Goal: Information Seeking & Learning: Learn about a topic

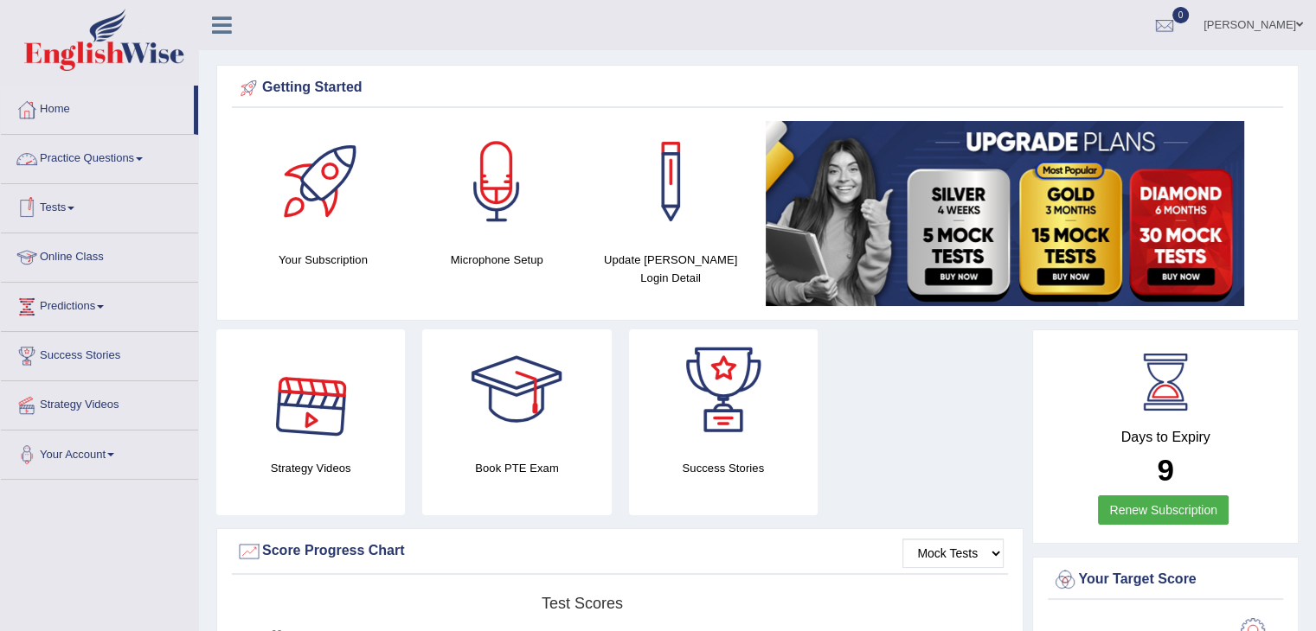
click at [146, 163] on link "Practice Questions" at bounding box center [99, 156] width 197 height 43
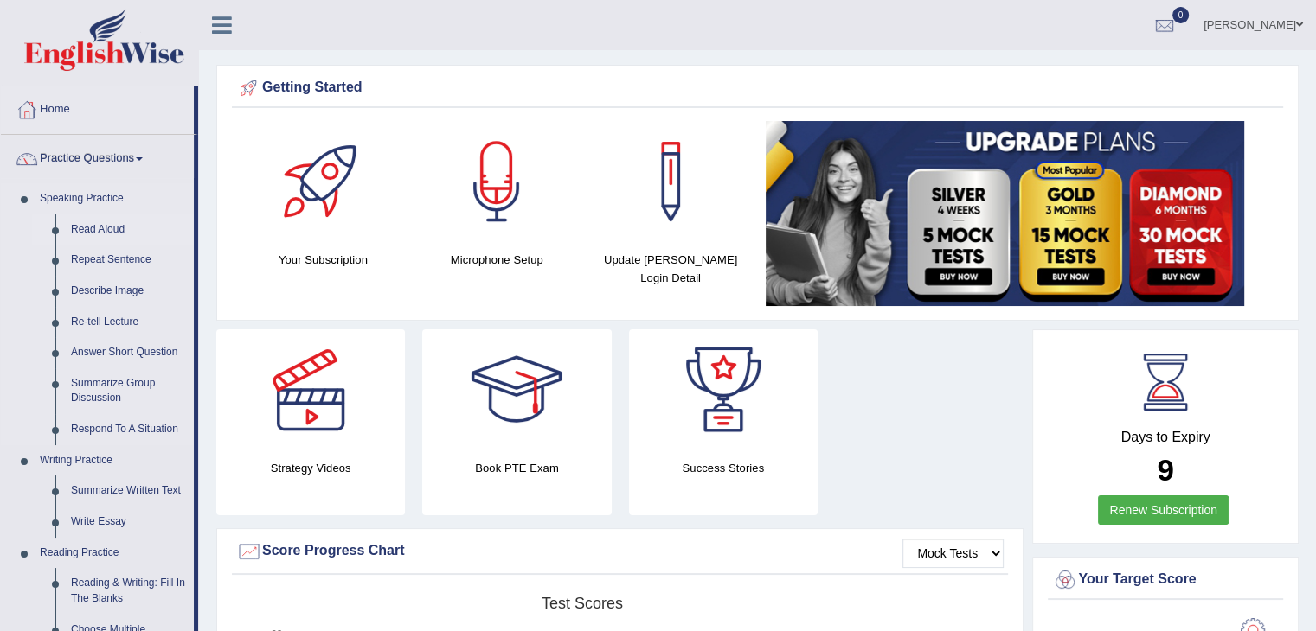
click at [112, 236] on link "Read Aloud" at bounding box center [128, 230] width 131 height 31
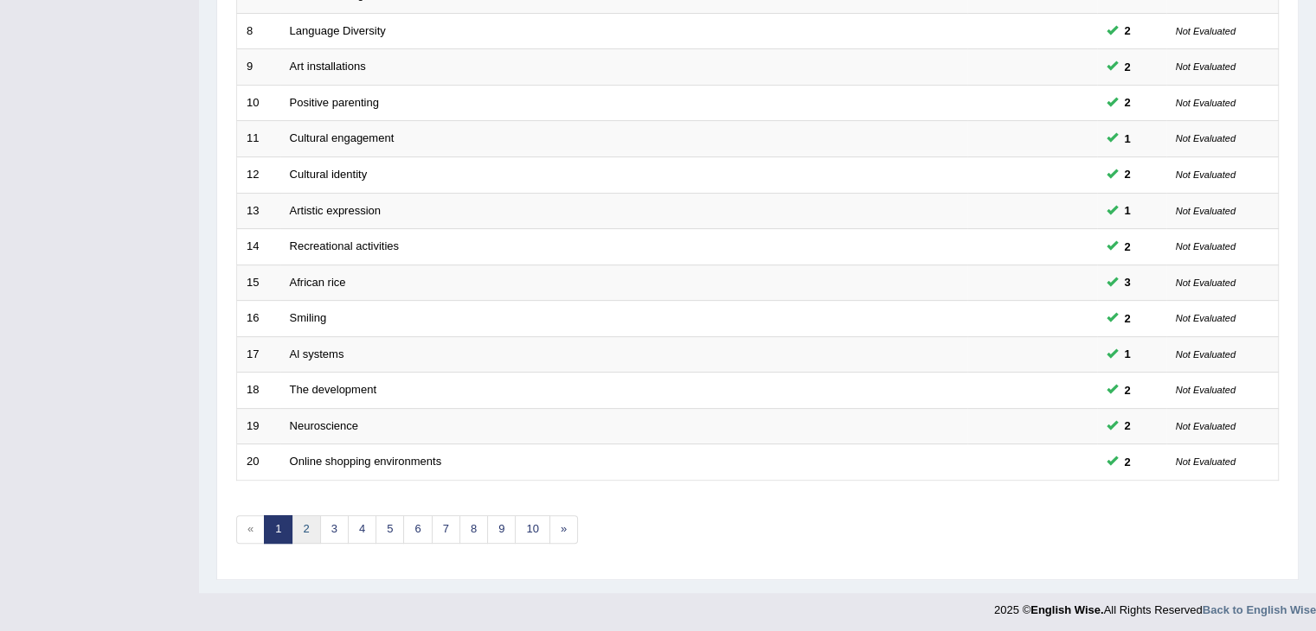
click at [307, 530] on link "2" at bounding box center [306, 530] width 29 height 29
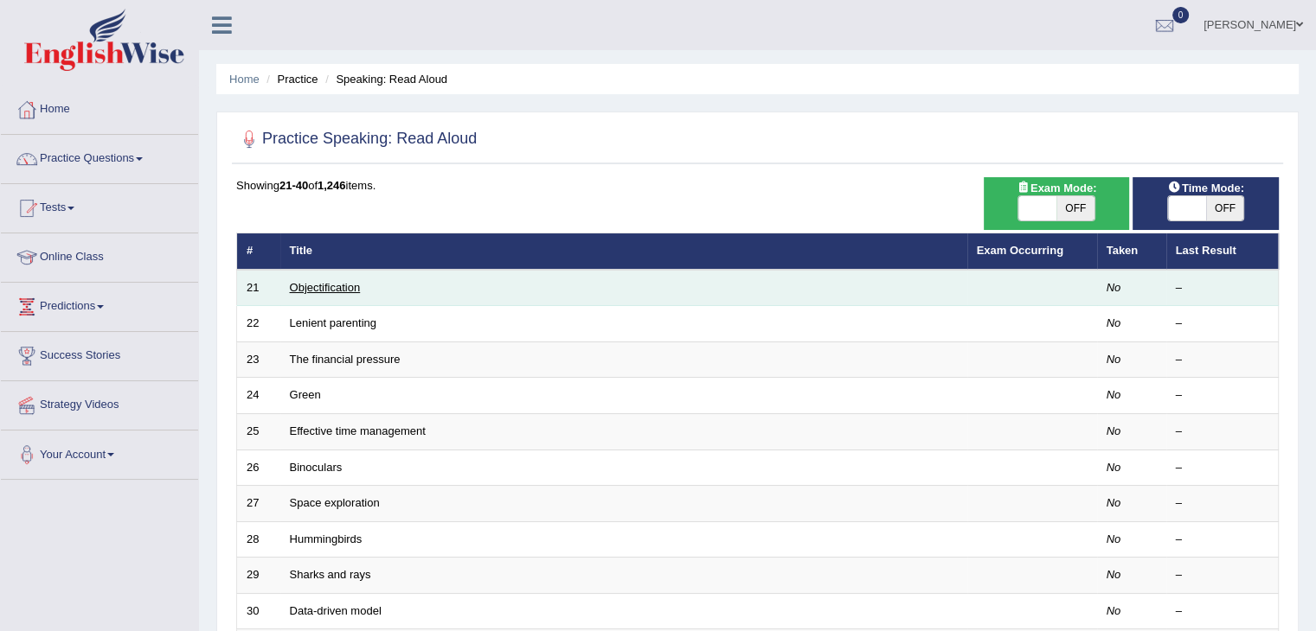
click at [308, 288] on link "Objectification" at bounding box center [325, 287] width 71 height 13
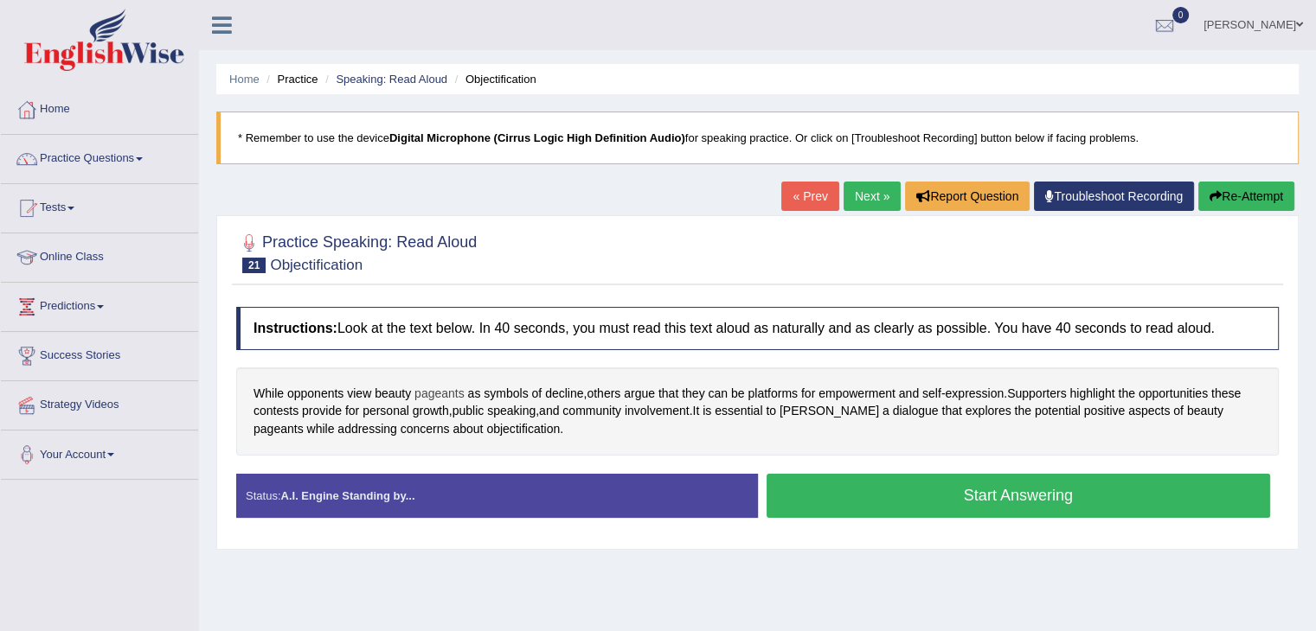
click at [426, 392] on span "pageants" at bounding box center [439, 394] width 50 height 18
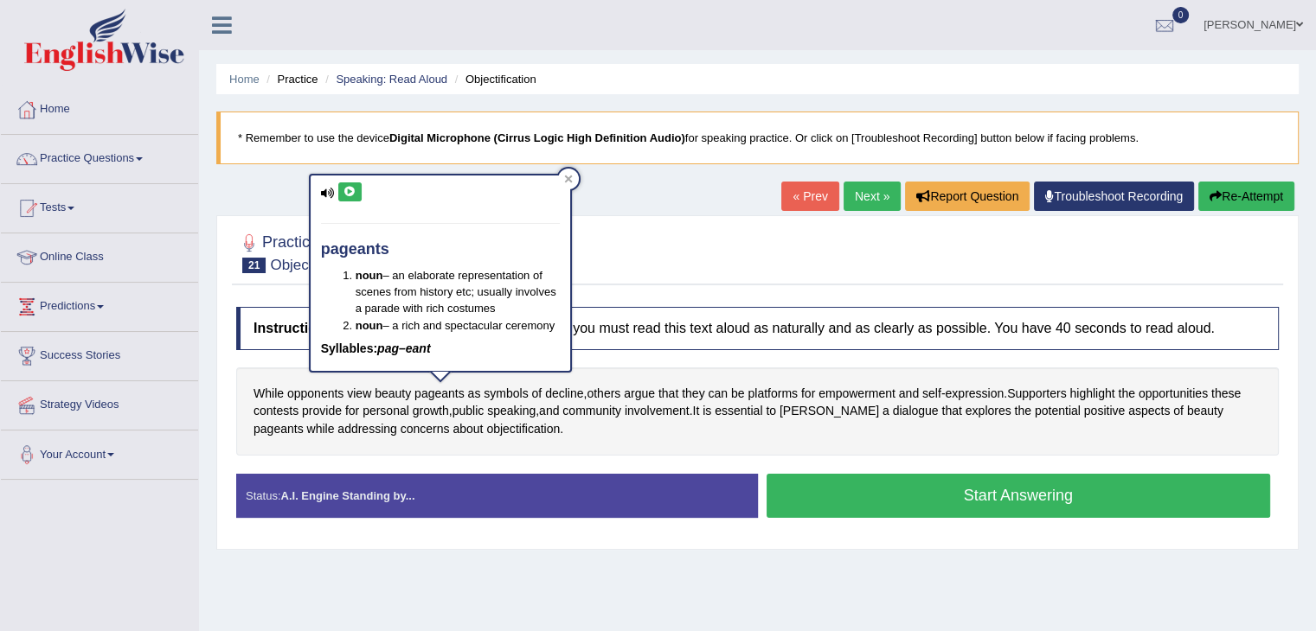
click at [323, 194] on icon at bounding box center [328, 193] width 14 height 11
click at [352, 195] on icon at bounding box center [349, 192] width 13 height 10
click at [350, 195] on icon at bounding box center [349, 192] width 13 height 10
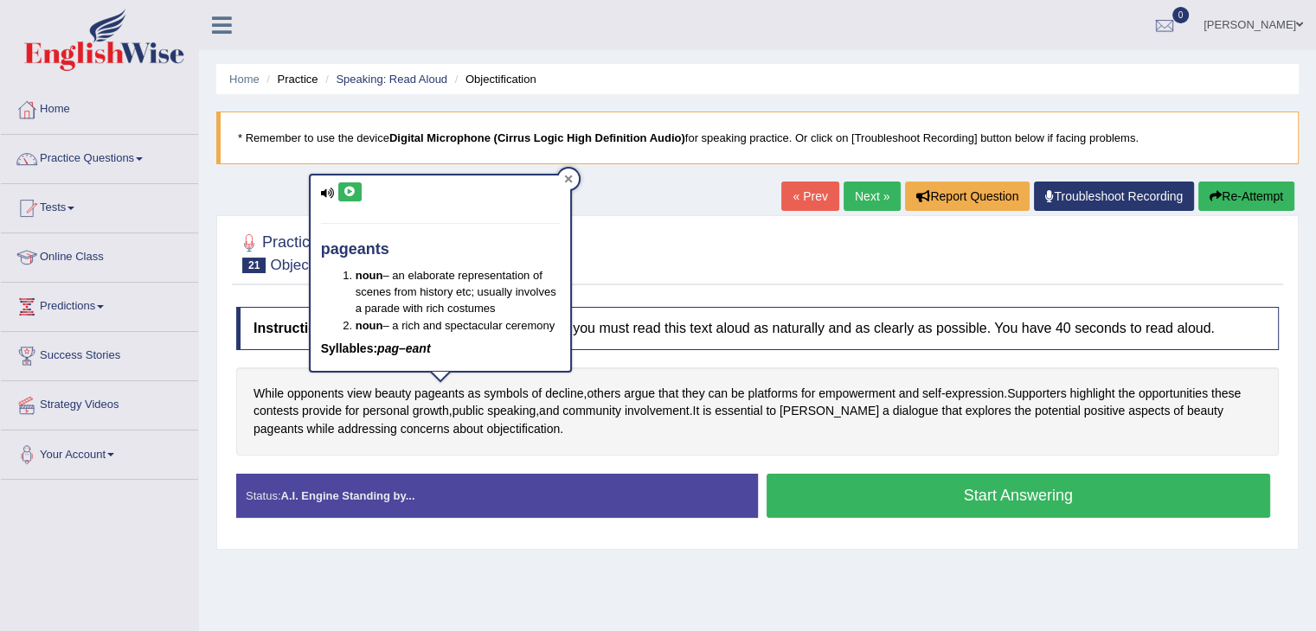
click at [567, 177] on icon at bounding box center [568, 180] width 8 height 8
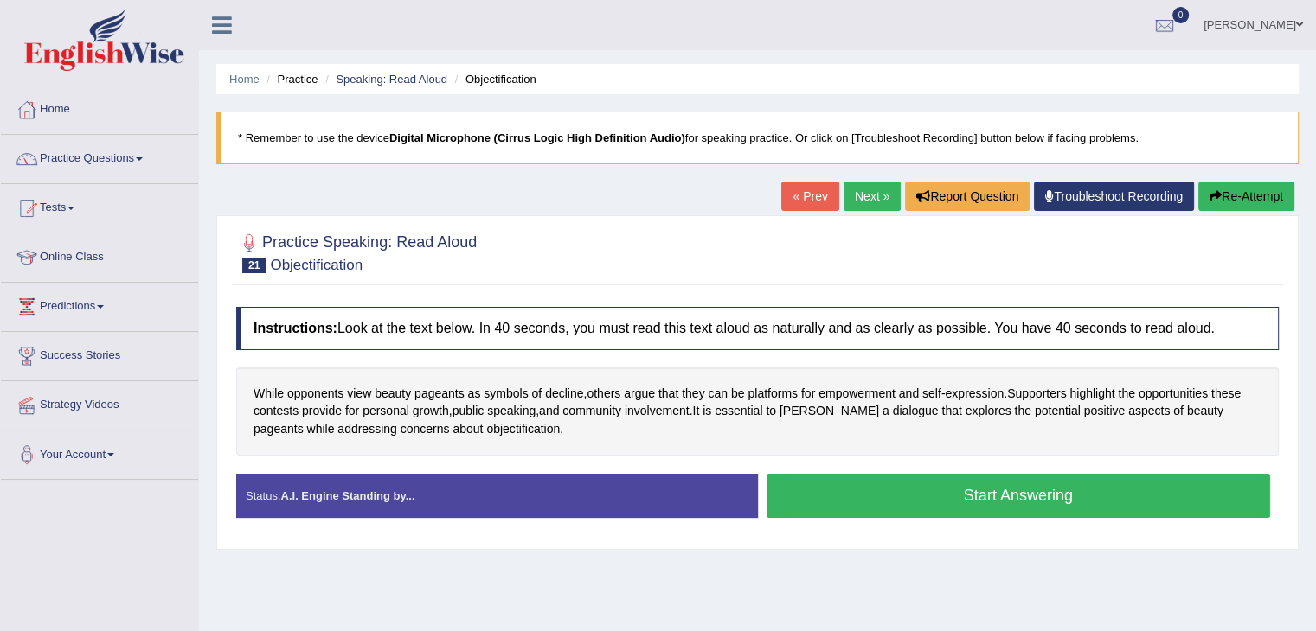
click at [836, 497] on button "Start Answering" at bounding box center [1018, 496] width 504 height 44
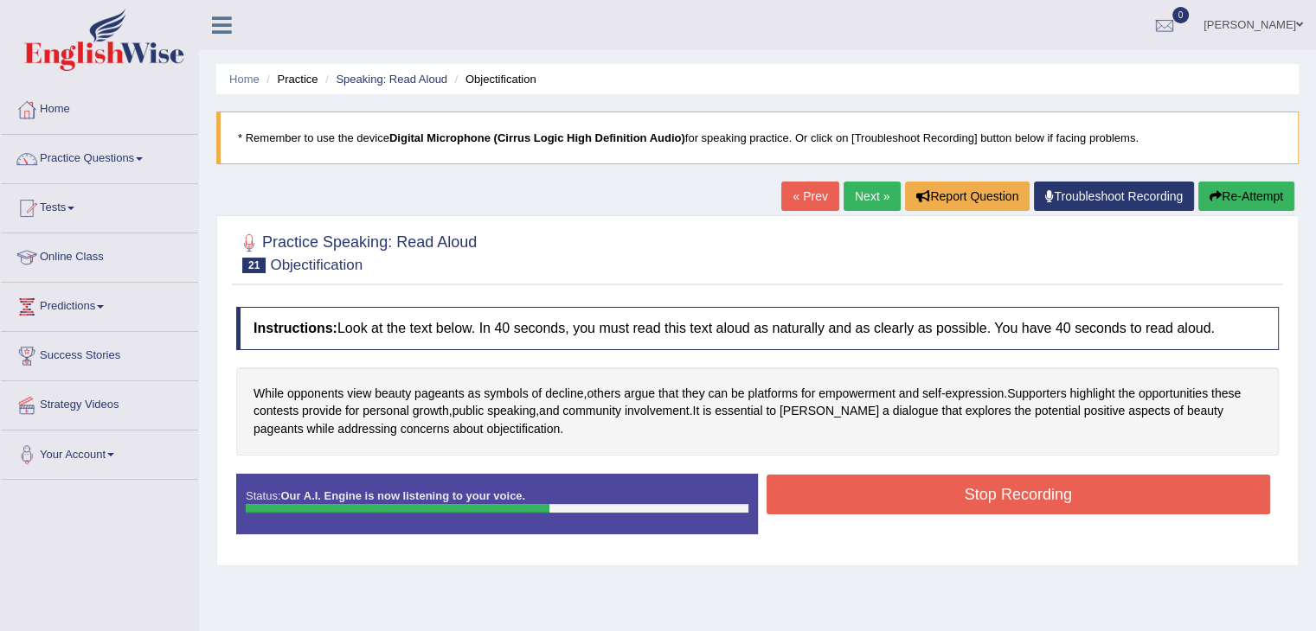
click at [913, 483] on button "Stop Recording" at bounding box center [1018, 495] width 504 height 40
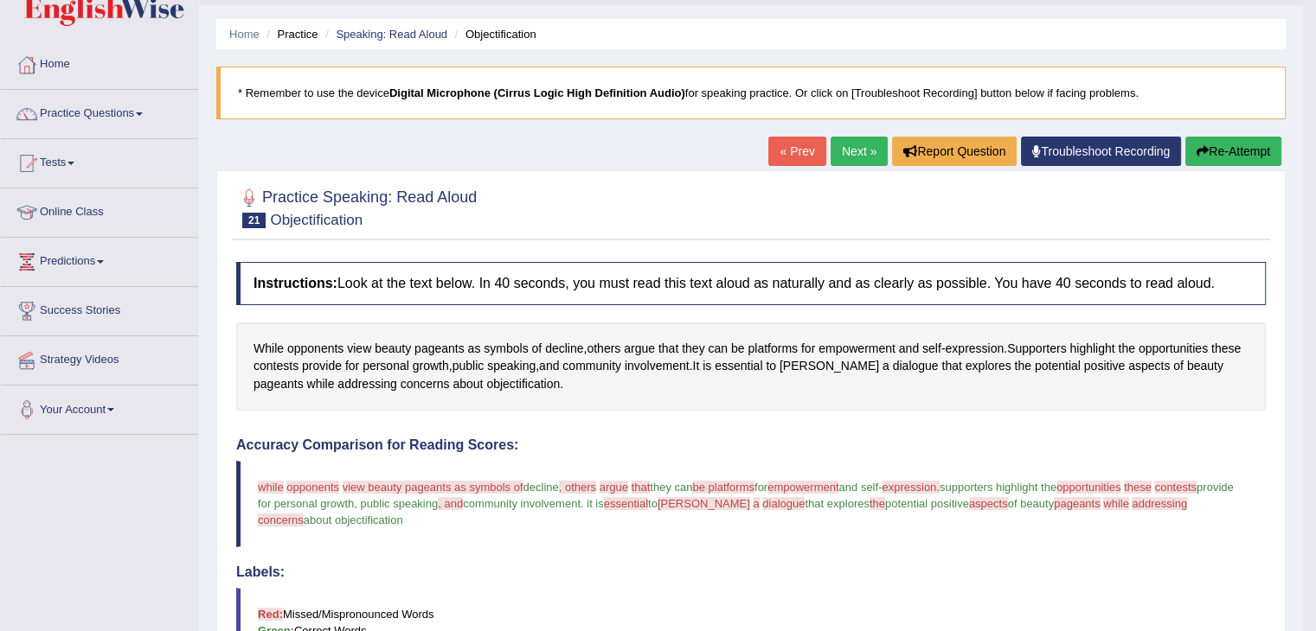
scroll to position [43, 0]
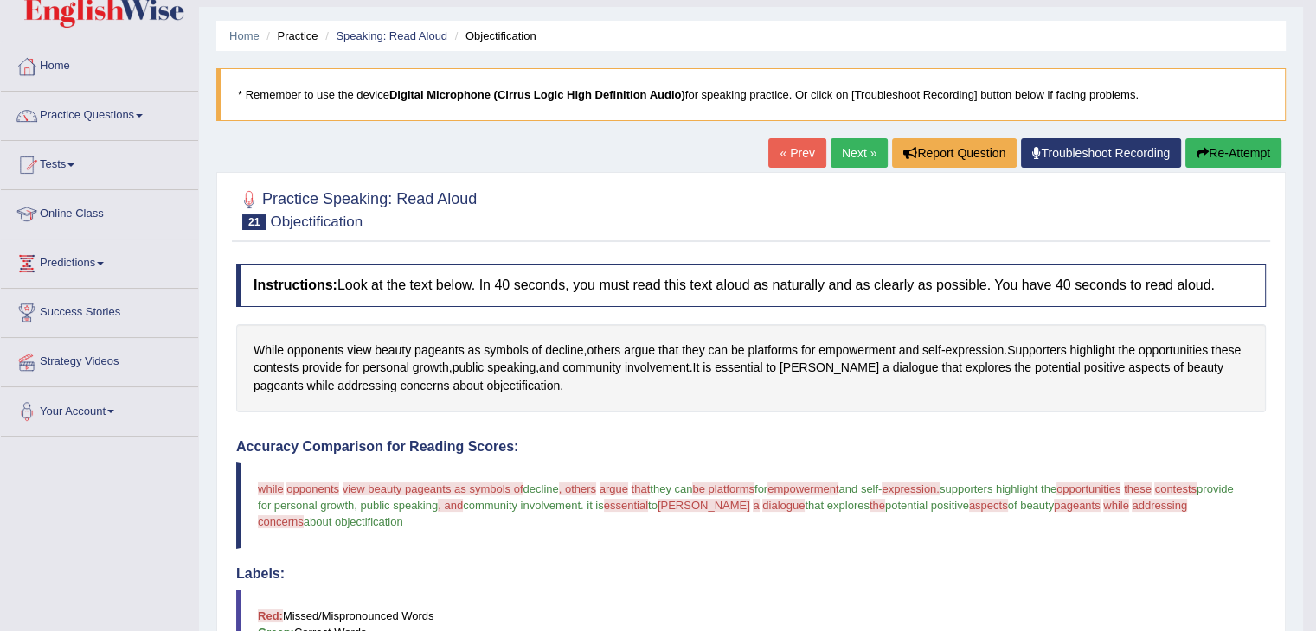
click at [1242, 158] on button "Re-Attempt" at bounding box center [1233, 152] width 96 height 29
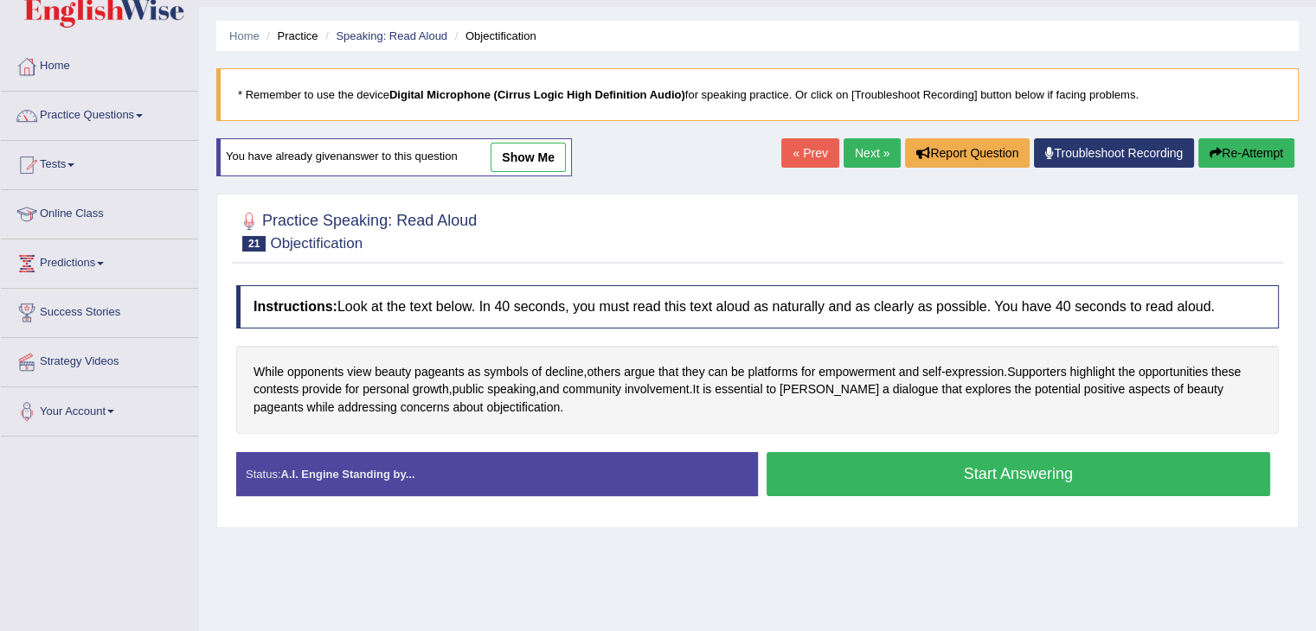
click at [1037, 471] on button "Start Answering" at bounding box center [1018, 474] width 504 height 44
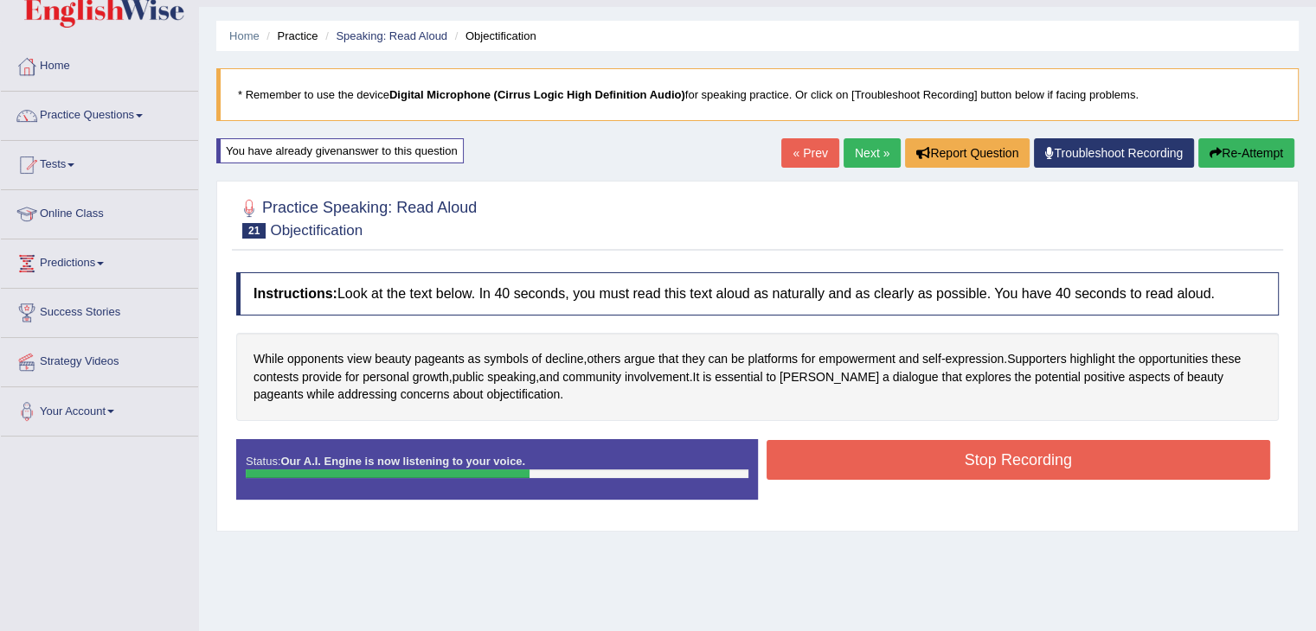
click at [1018, 465] on button "Stop Recording" at bounding box center [1018, 460] width 504 height 40
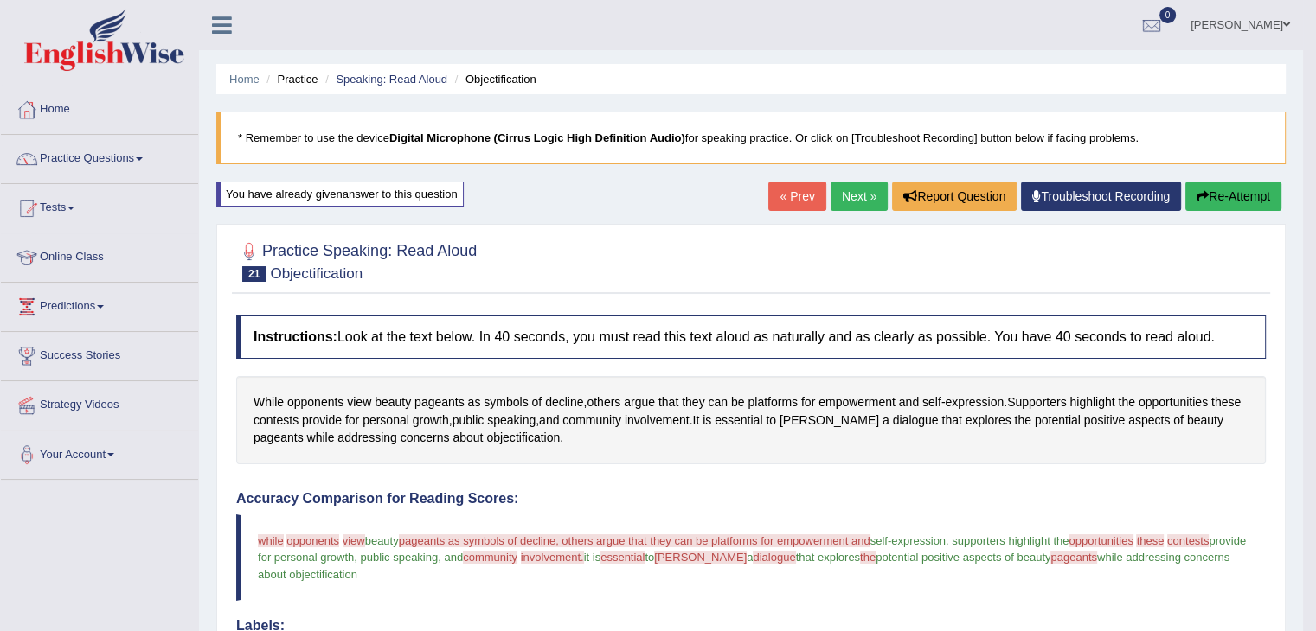
scroll to position [16, 0]
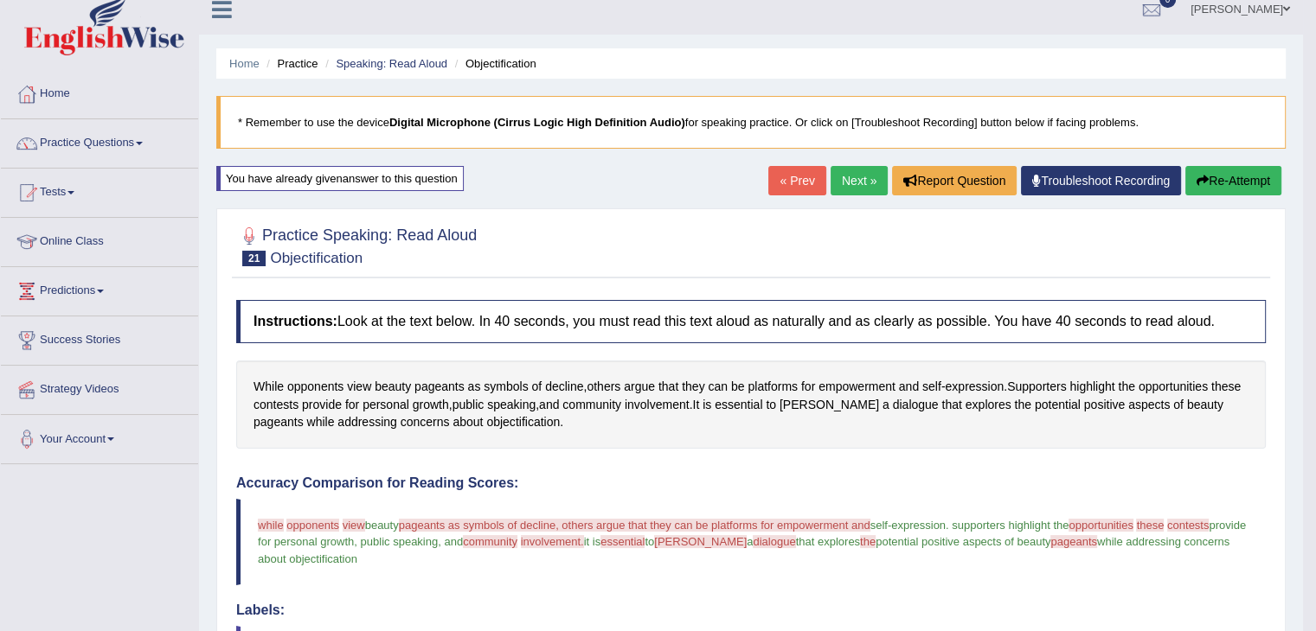
click at [849, 181] on link "Next »" at bounding box center [858, 180] width 57 height 29
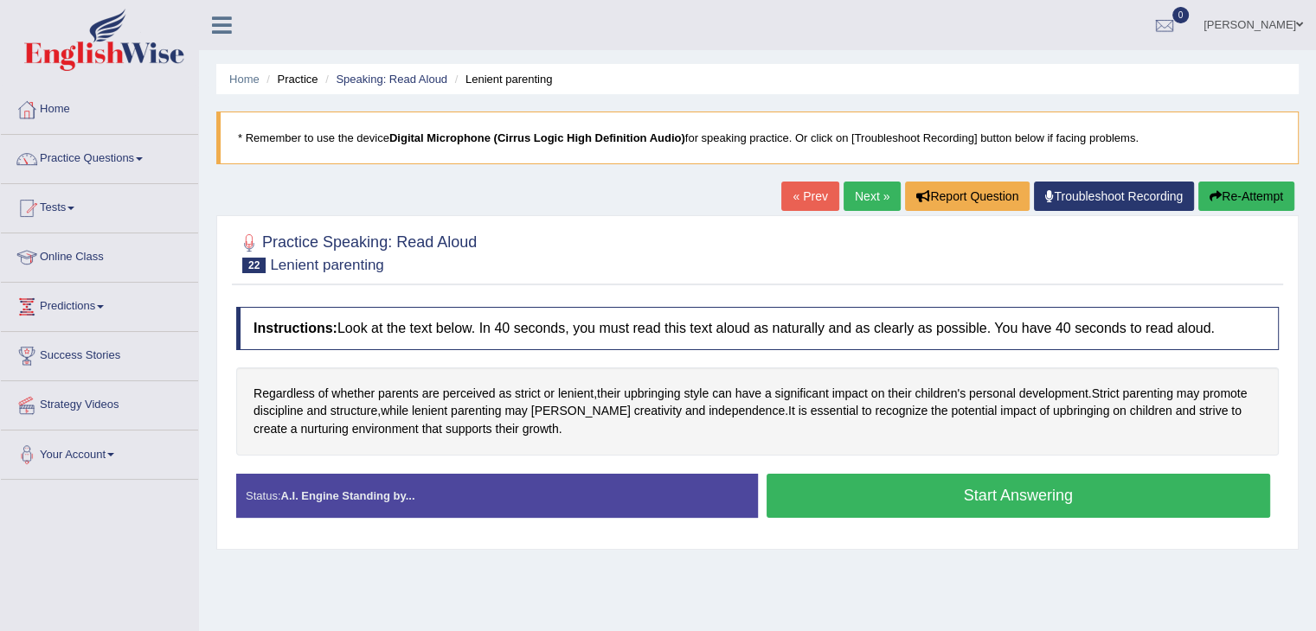
click at [896, 498] on button "Start Answering" at bounding box center [1018, 496] width 504 height 44
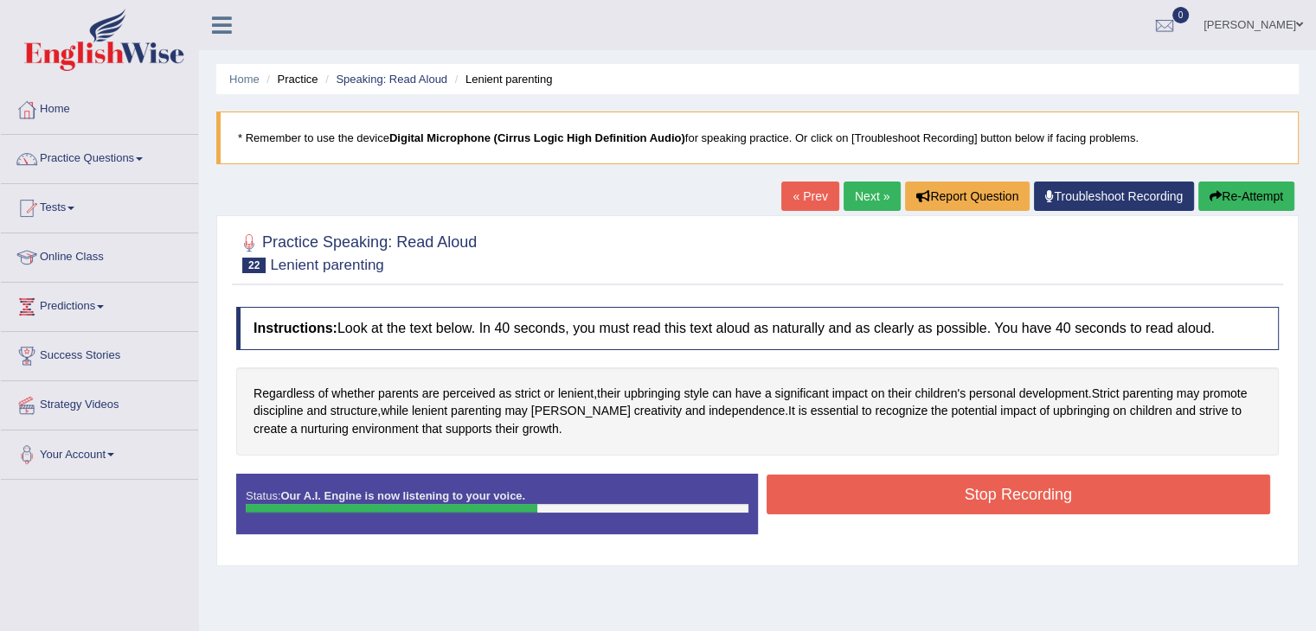
click at [907, 496] on button "Stop Recording" at bounding box center [1018, 495] width 504 height 40
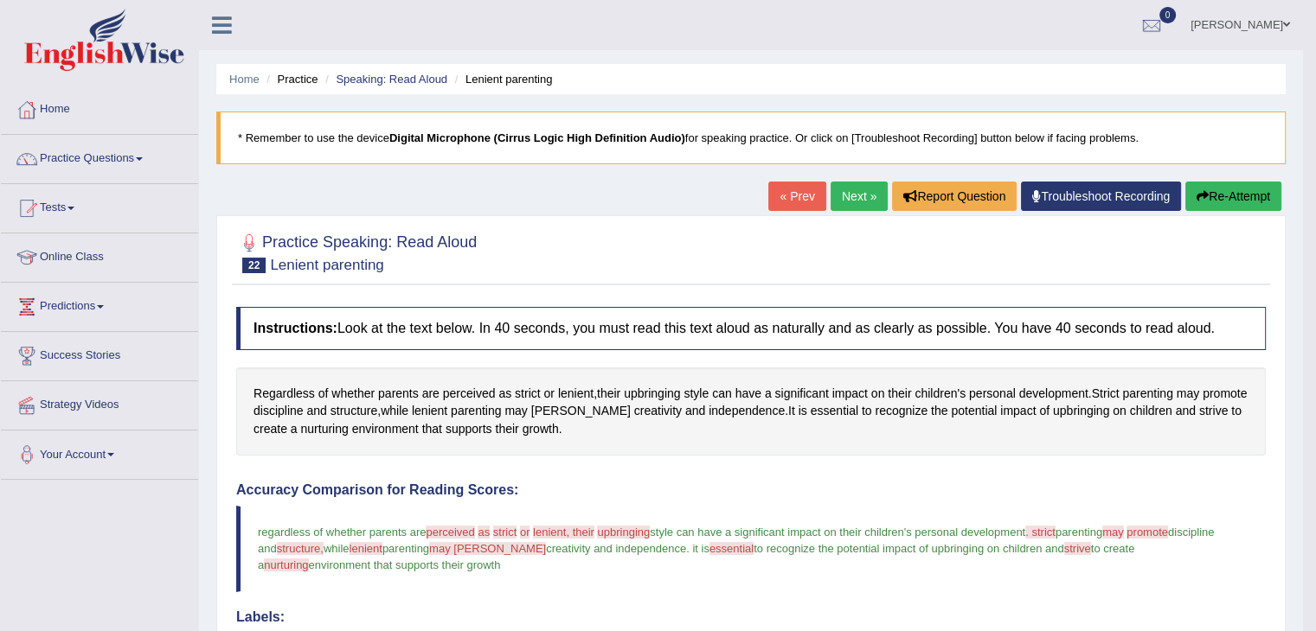
click at [1223, 195] on button "Re-Attempt" at bounding box center [1233, 196] width 96 height 29
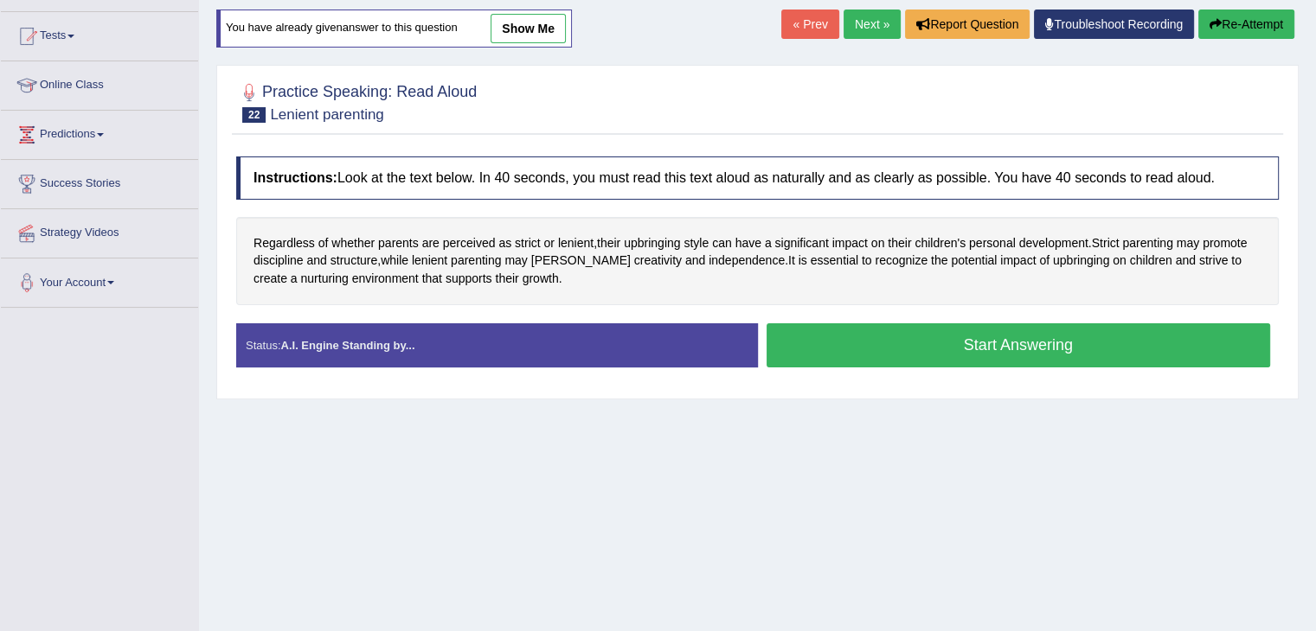
click at [874, 357] on button "Start Answering" at bounding box center [1018, 346] width 504 height 44
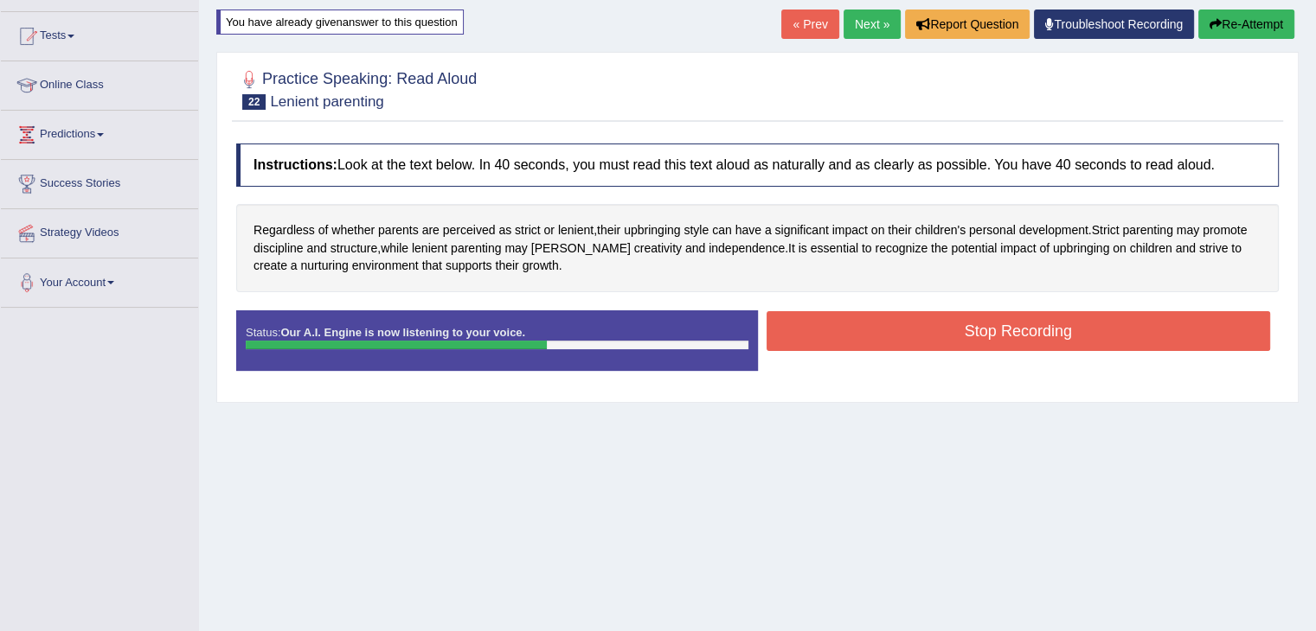
click at [924, 319] on button "Stop Recording" at bounding box center [1018, 331] width 504 height 40
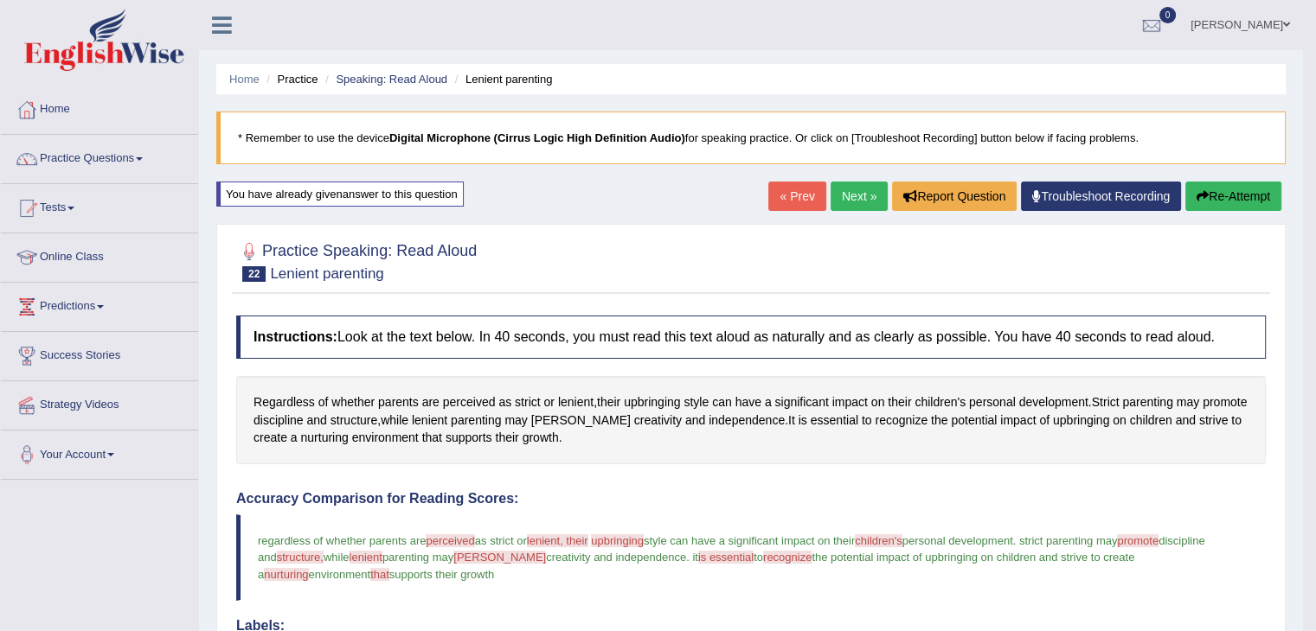
click at [843, 192] on link "Next »" at bounding box center [858, 196] width 57 height 29
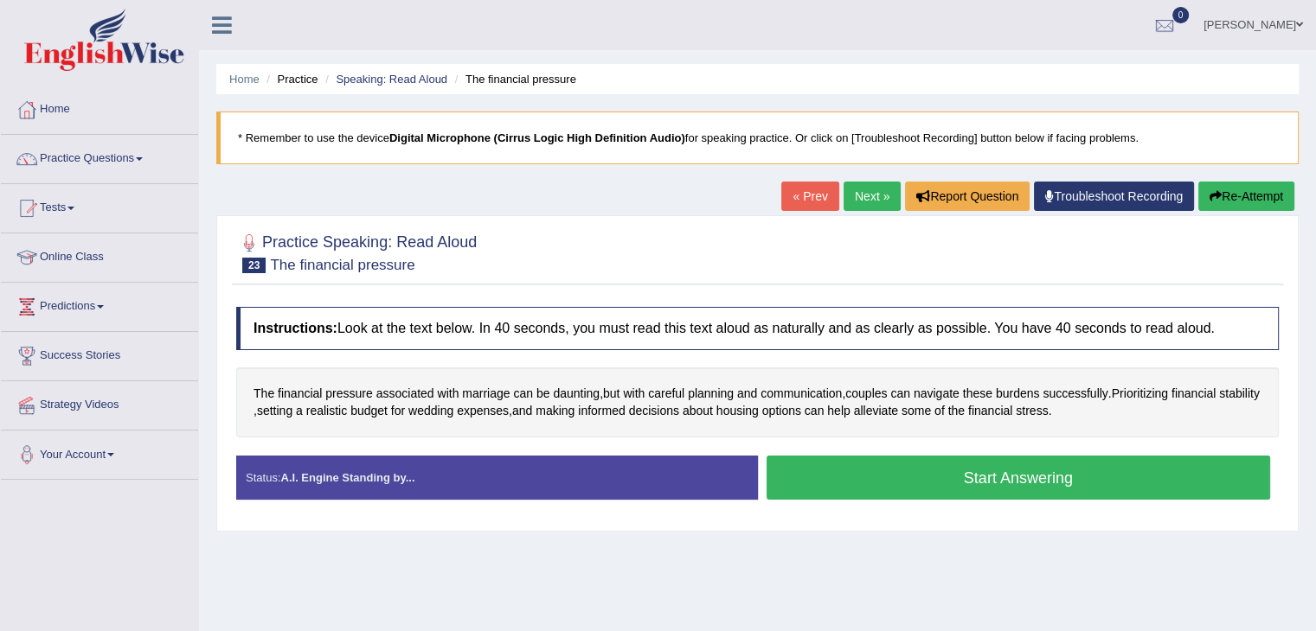
click at [1001, 478] on button "Start Answering" at bounding box center [1018, 478] width 504 height 44
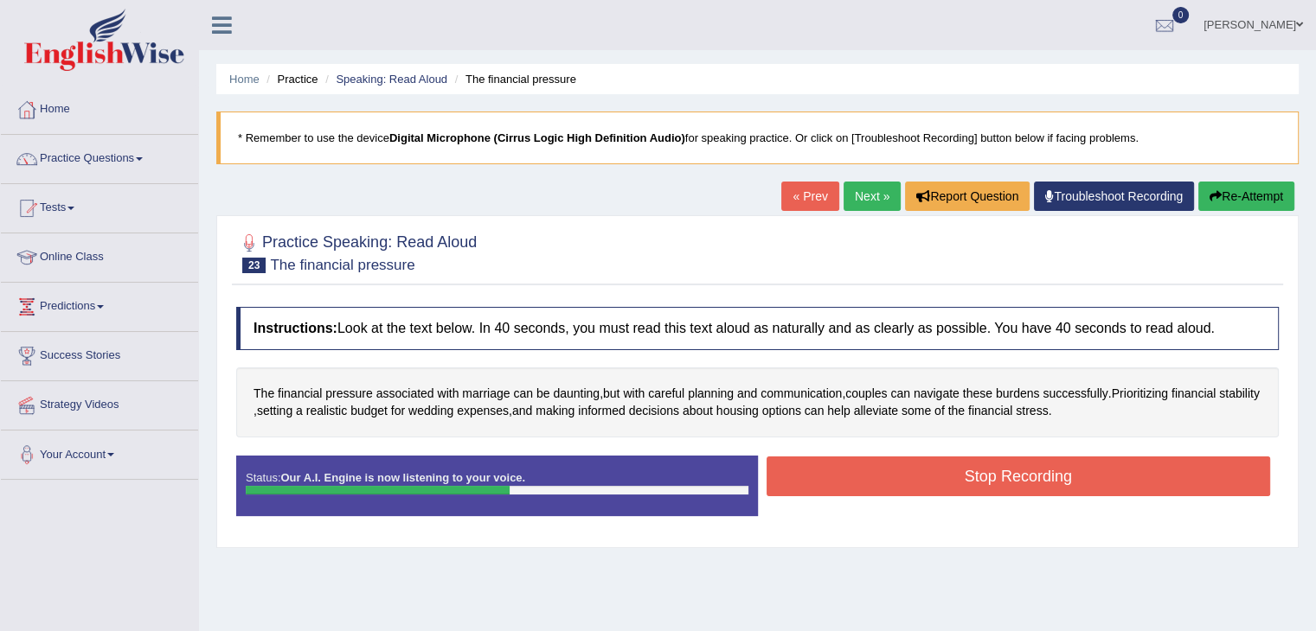
click at [1007, 476] on button "Stop Recording" at bounding box center [1018, 477] width 504 height 40
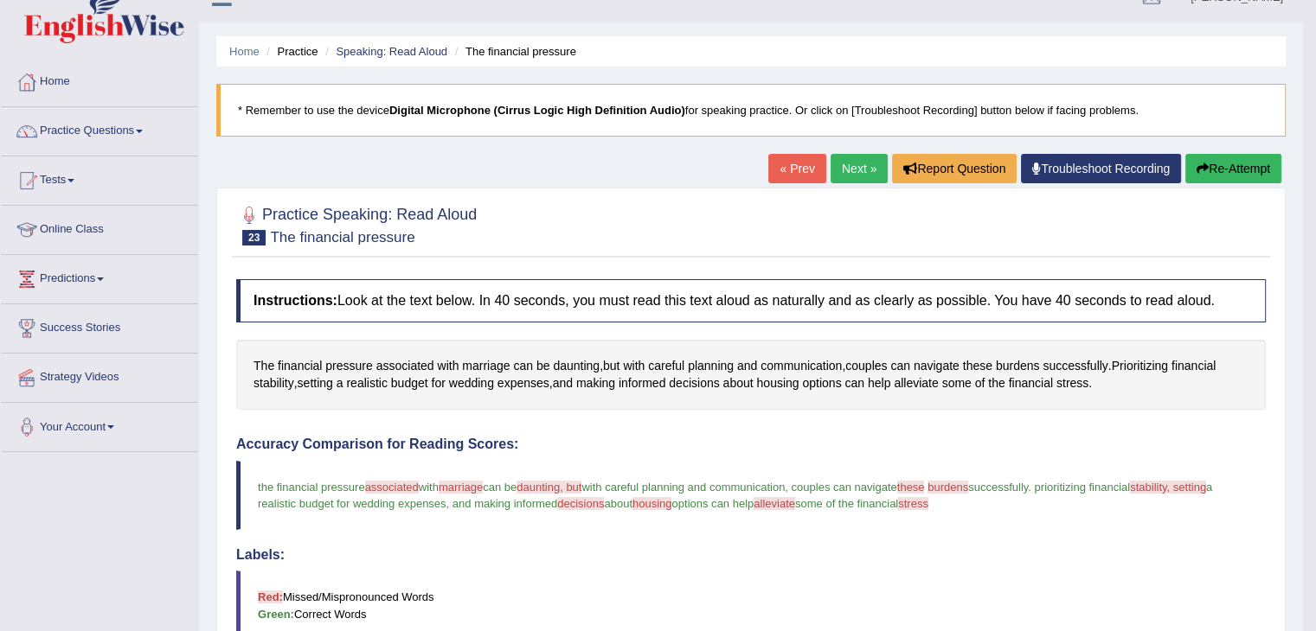
scroll to position [28, 0]
click at [1221, 175] on button "Re-Attempt" at bounding box center [1233, 168] width 96 height 29
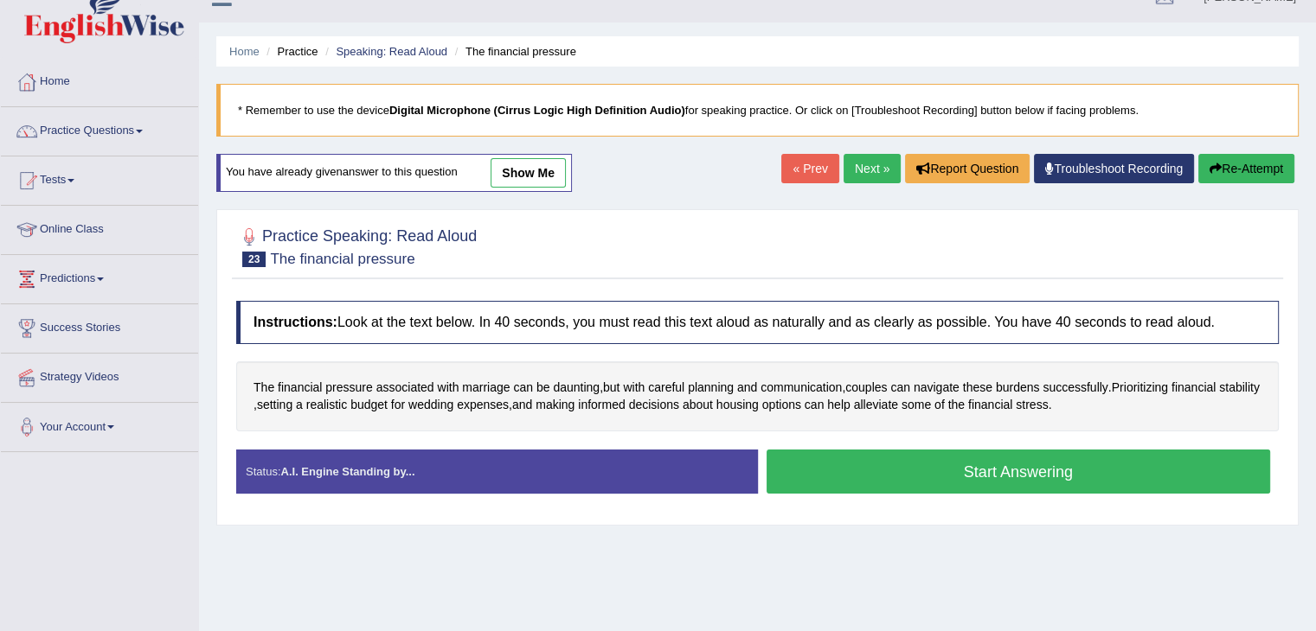
click at [1030, 468] on button "Start Answering" at bounding box center [1018, 472] width 504 height 44
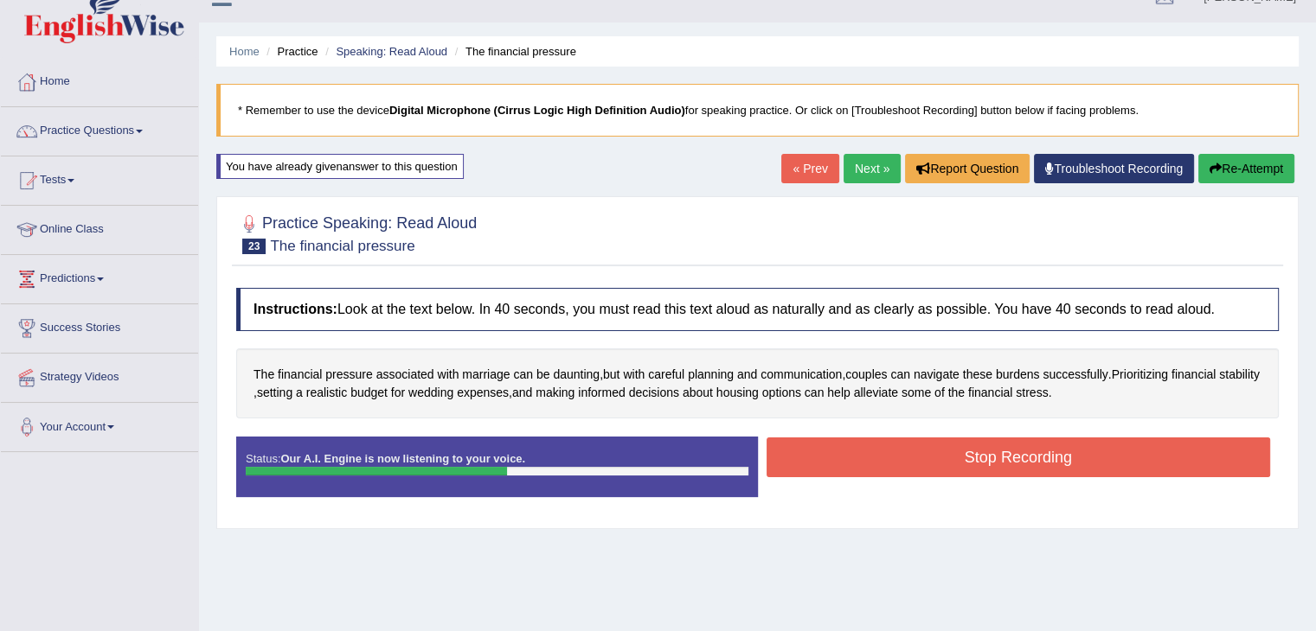
click at [1007, 458] on button "Stop Recording" at bounding box center [1018, 458] width 504 height 40
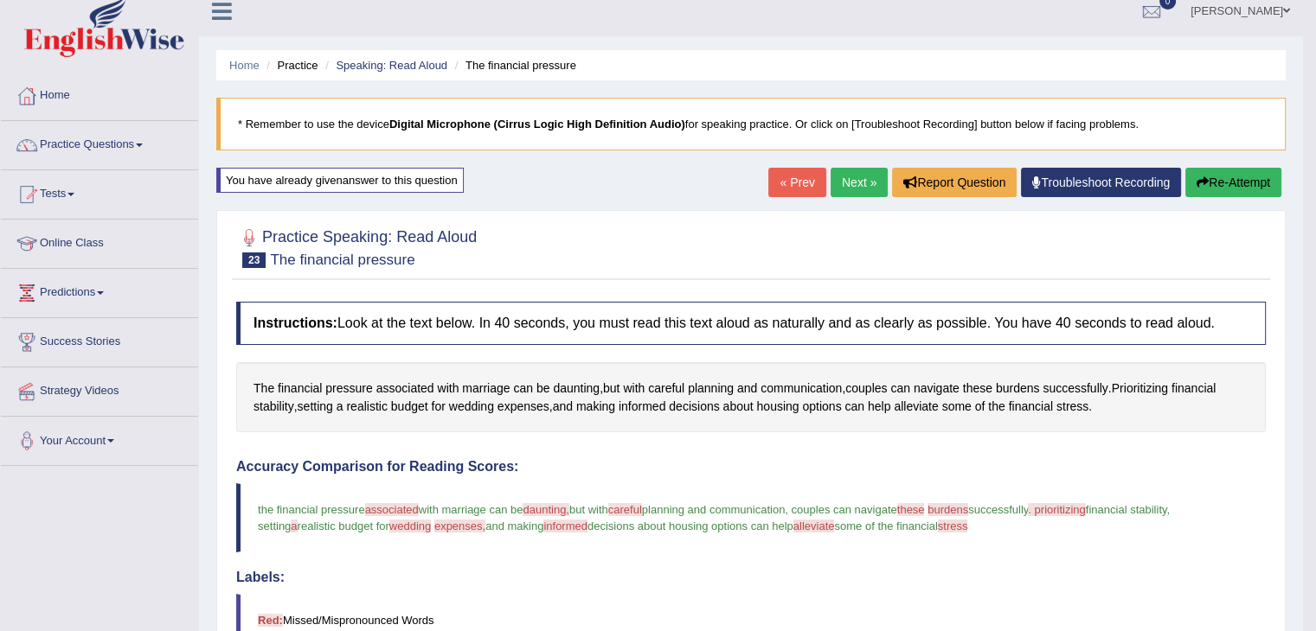
scroll to position [3, 0]
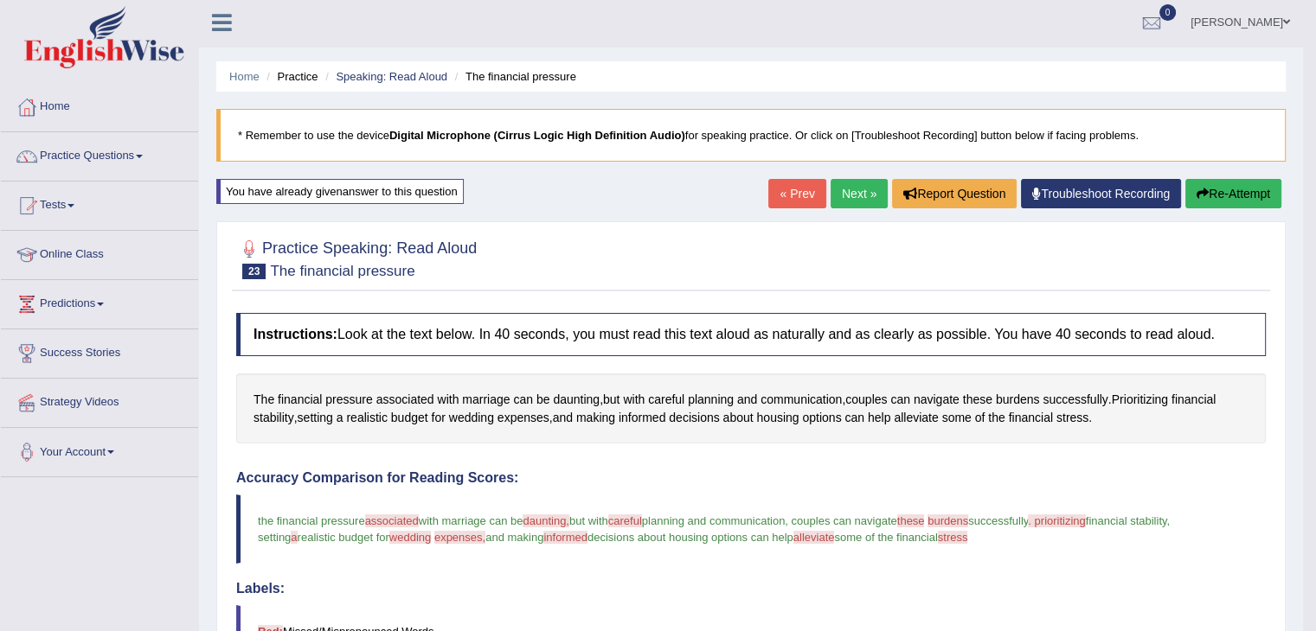
click at [852, 187] on link "Next »" at bounding box center [858, 193] width 57 height 29
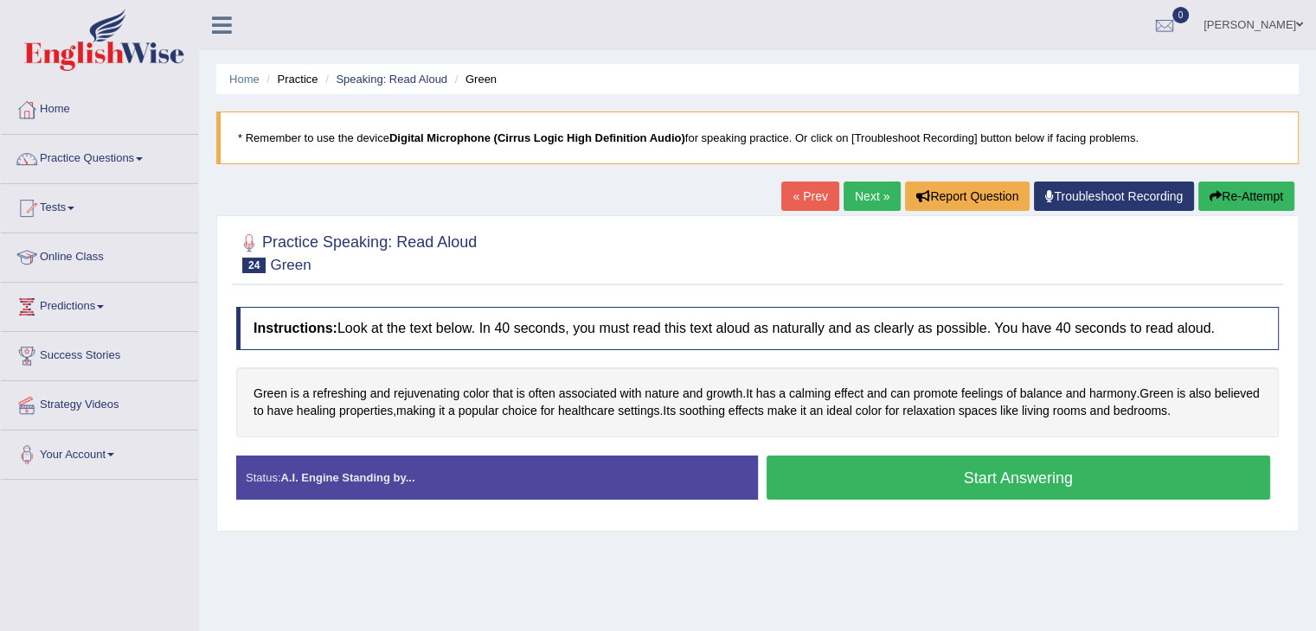
click at [945, 479] on button "Start Answering" at bounding box center [1018, 478] width 504 height 44
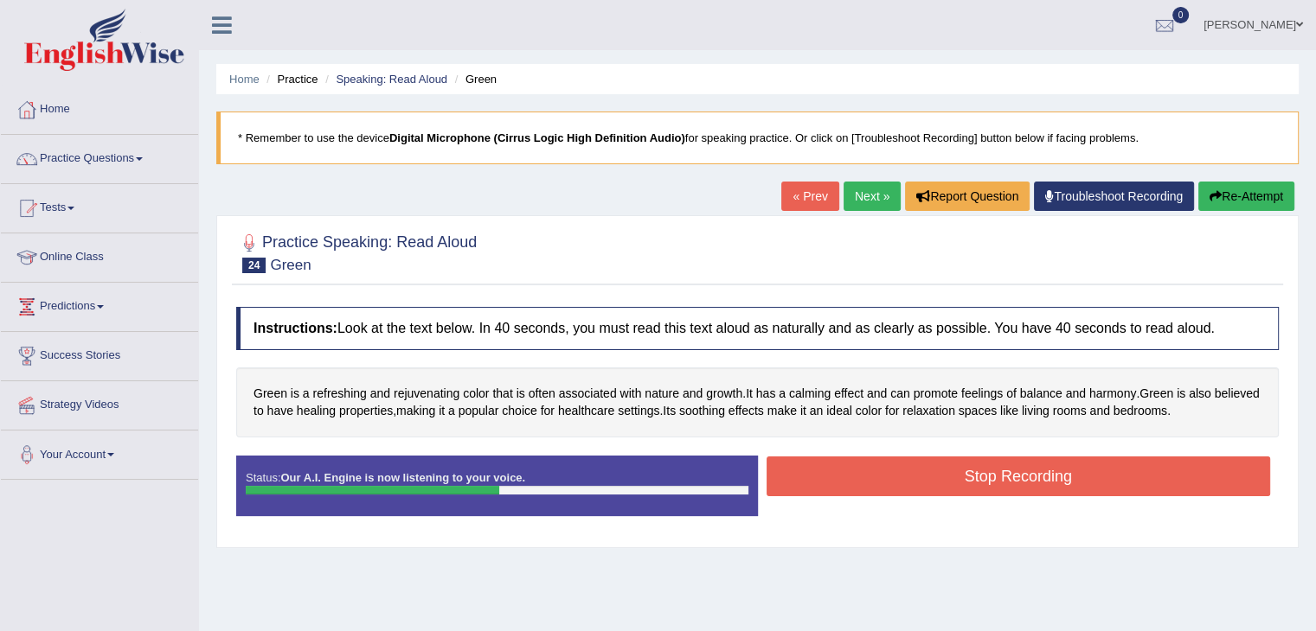
click at [946, 478] on button "Stop Recording" at bounding box center [1018, 477] width 504 height 40
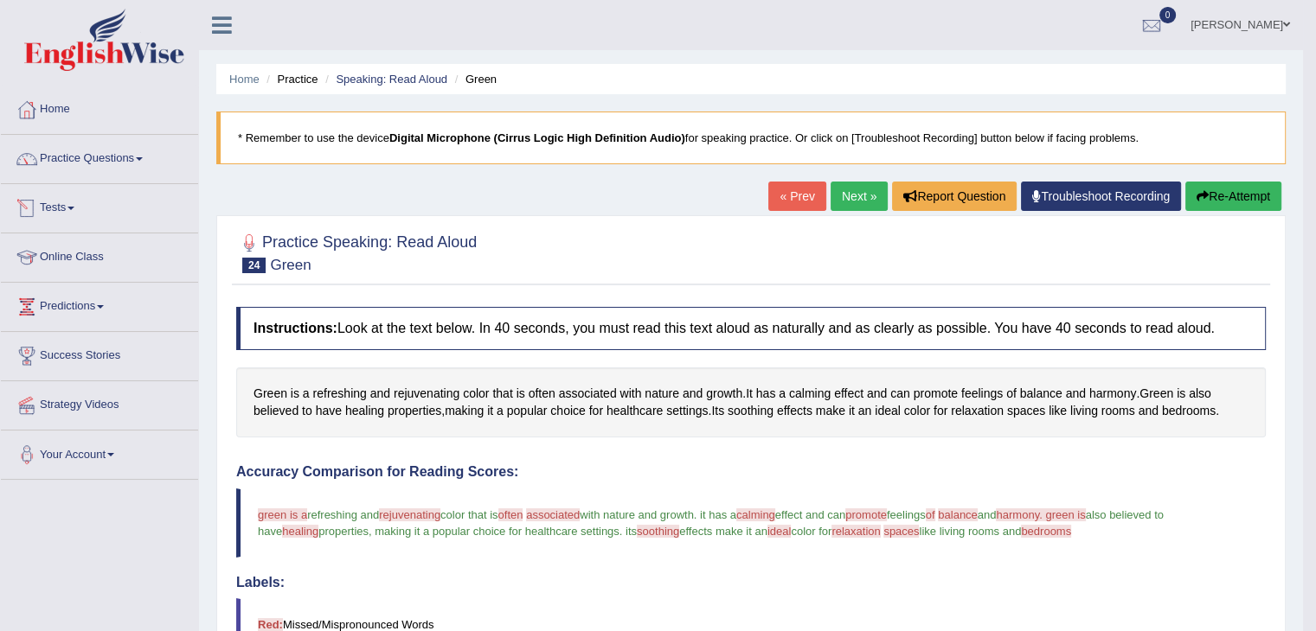
click at [69, 206] on link "Tests" at bounding box center [99, 205] width 197 height 43
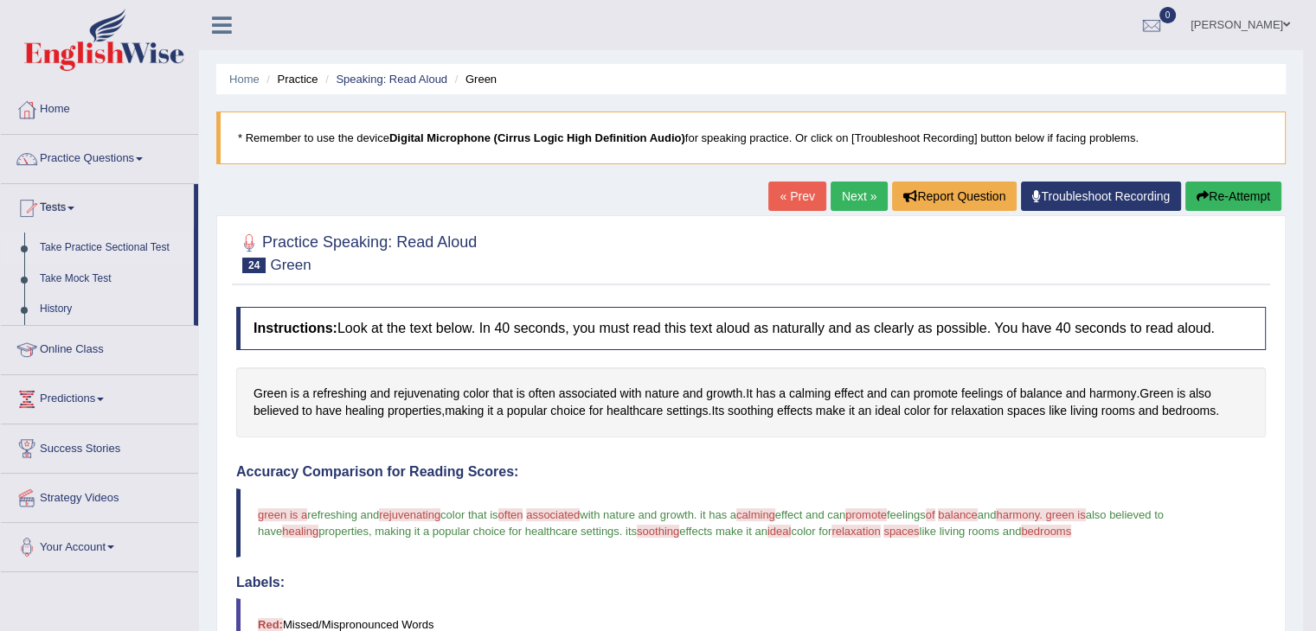
click at [82, 250] on link "Take Practice Sectional Test" at bounding box center [113, 248] width 162 height 31
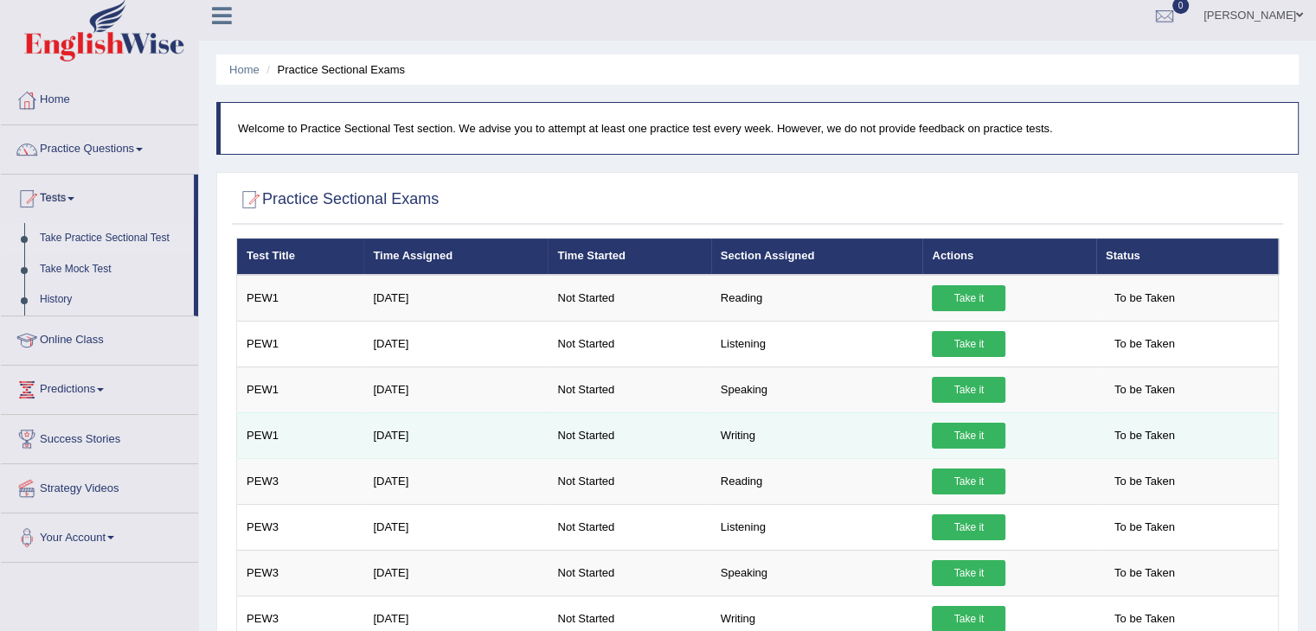
scroll to position [7, 0]
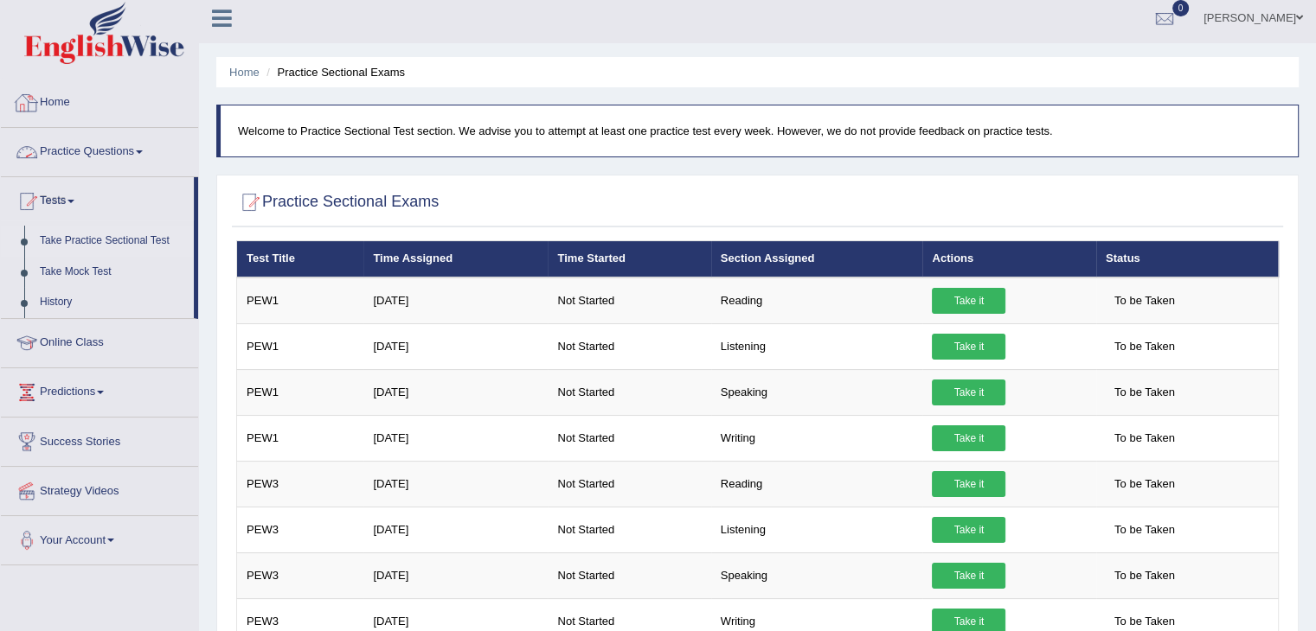
click at [143, 156] on link "Practice Questions" at bounding box center [99, 149] width 197 height 43
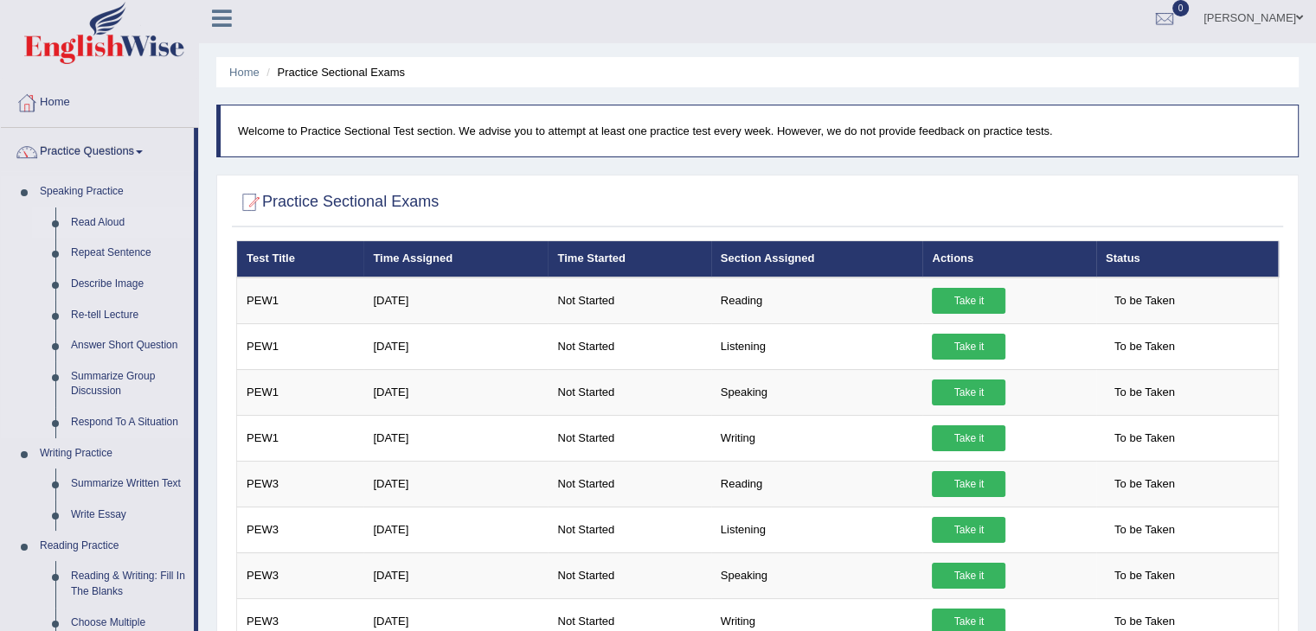
click at [105, 226] on link "Read Aloud" at bounding box center [128, 223] width 131 height 31
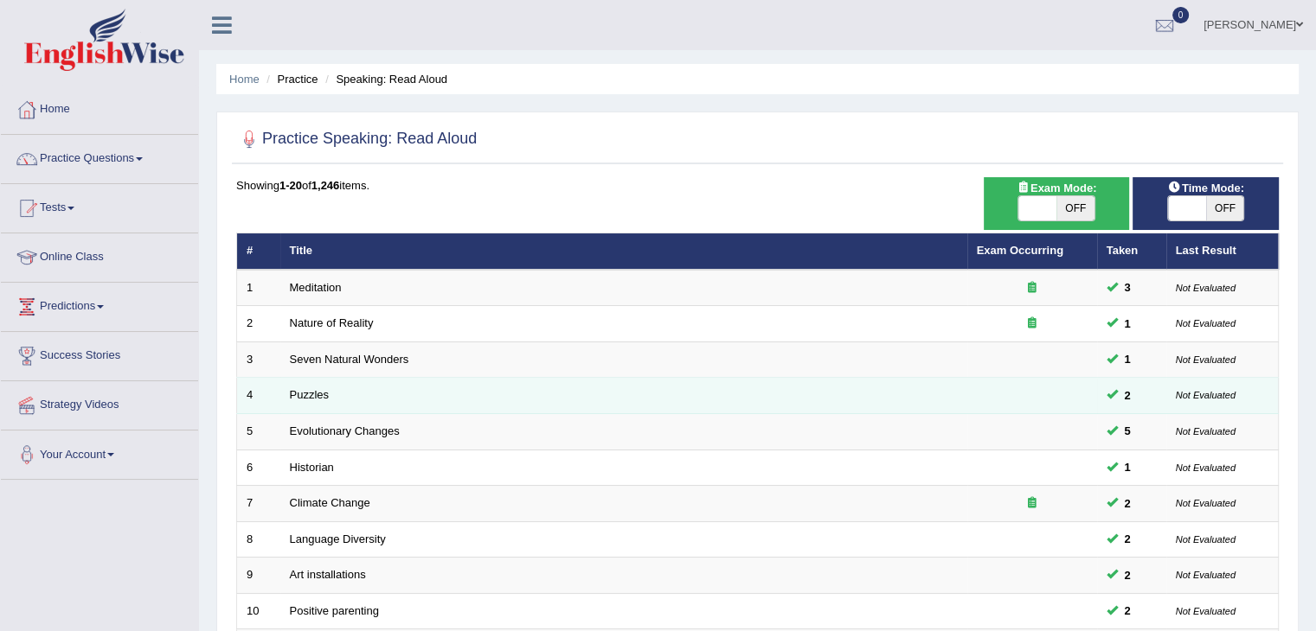
scroll to position [509, 0]
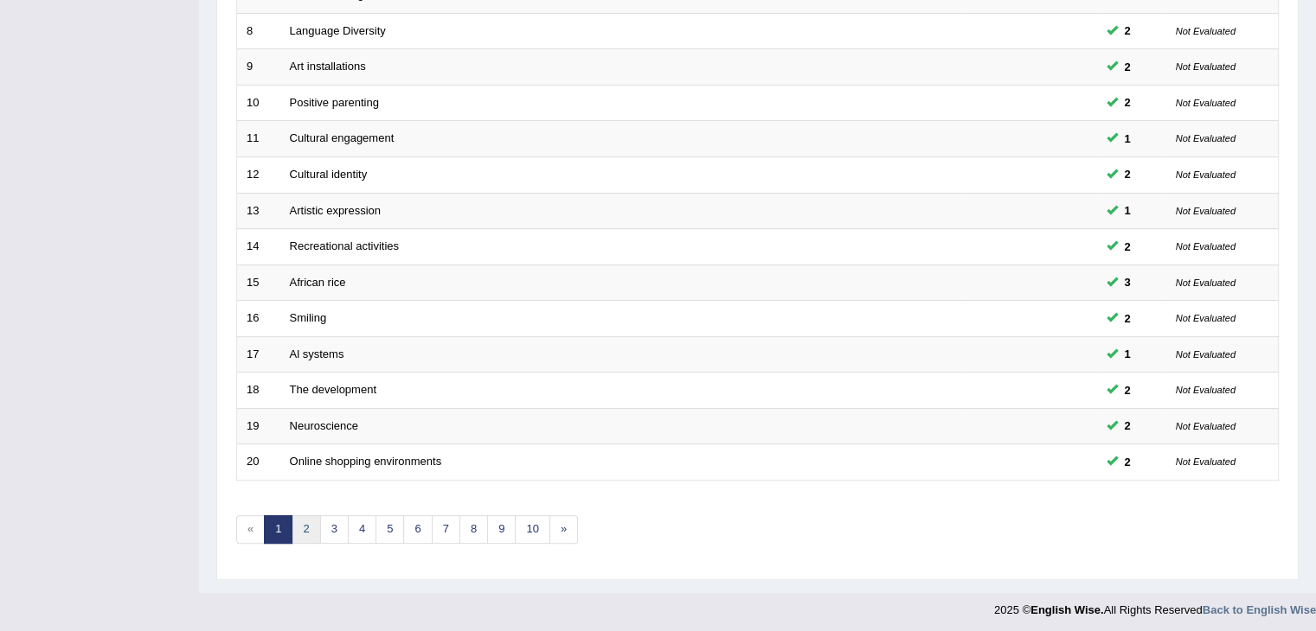
click at [305, 531] on link "2" at bounding box center [306, 530] width 29 height 29
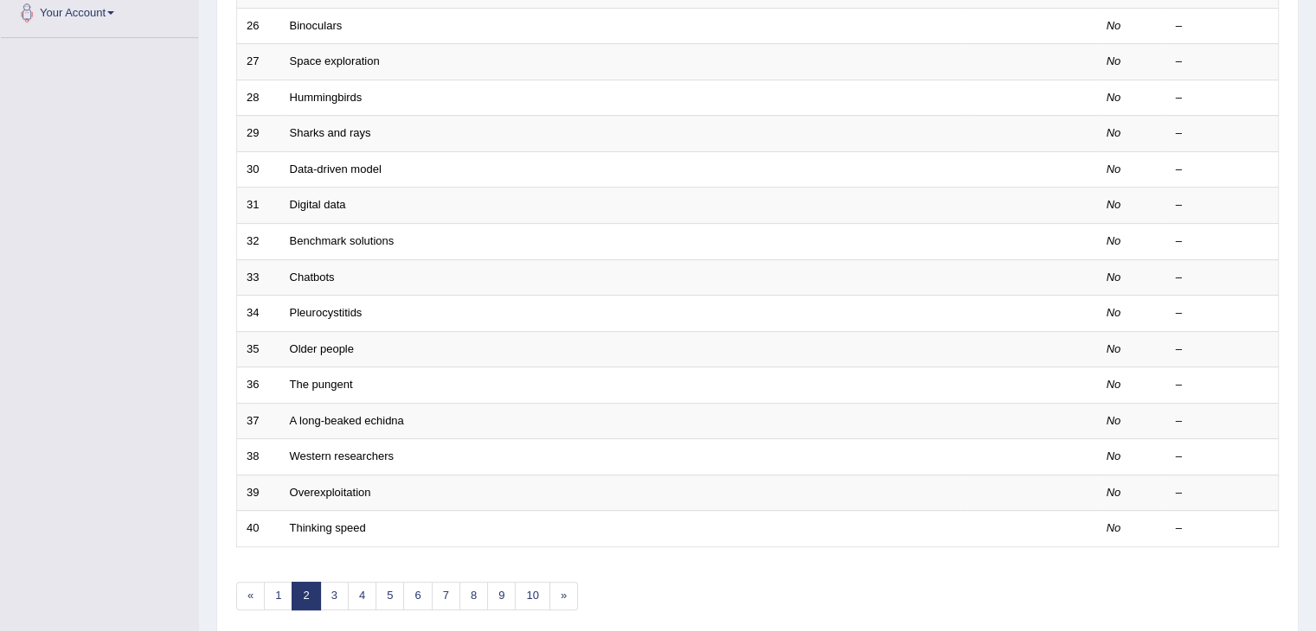
scroll to position [509, 0]
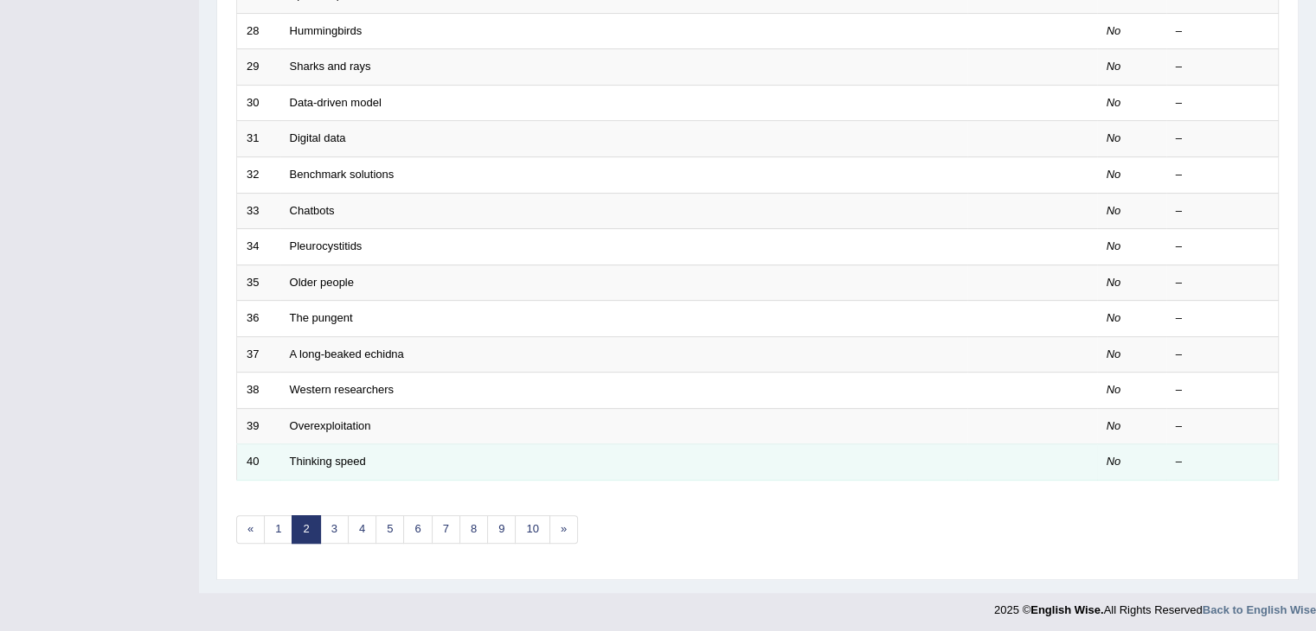
click at [485, 468] on td "Thinking speed" at bounding box center [623, 463] width 687 height 36
click at [329, 458] on link "Thinking speed" at bounding box center [328, 461] width 76 height 13
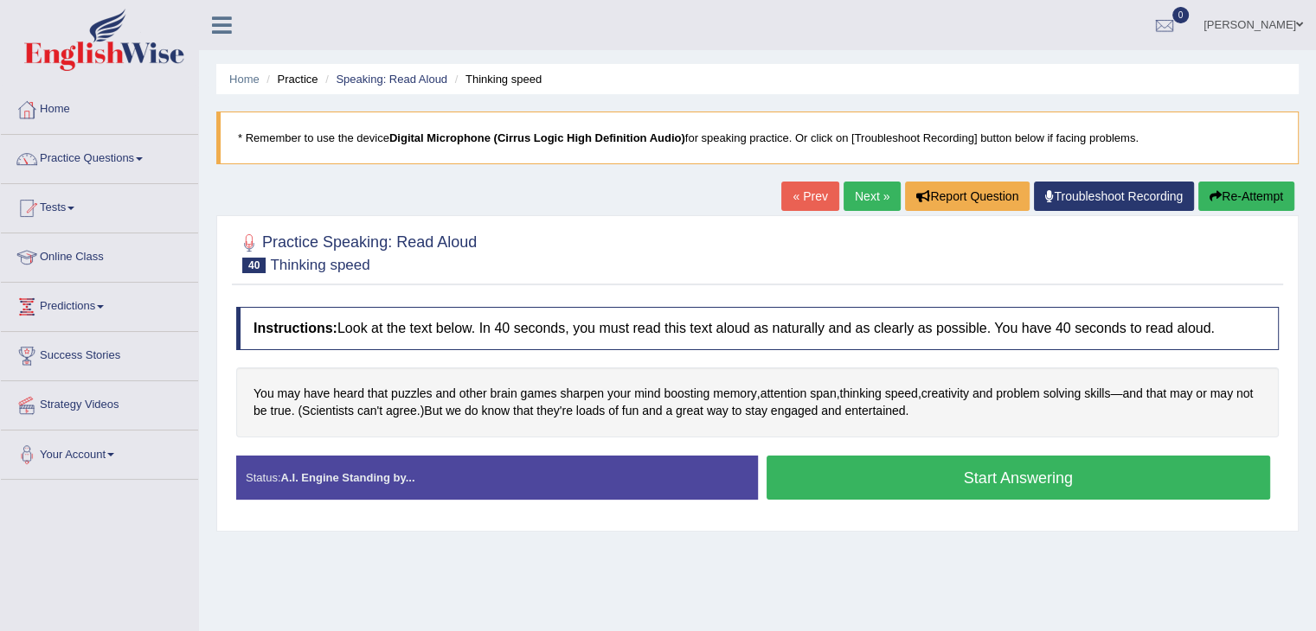
click at [959, 477] on button "Start Answering" at bounding box center [1018, 478] width 504 height 44
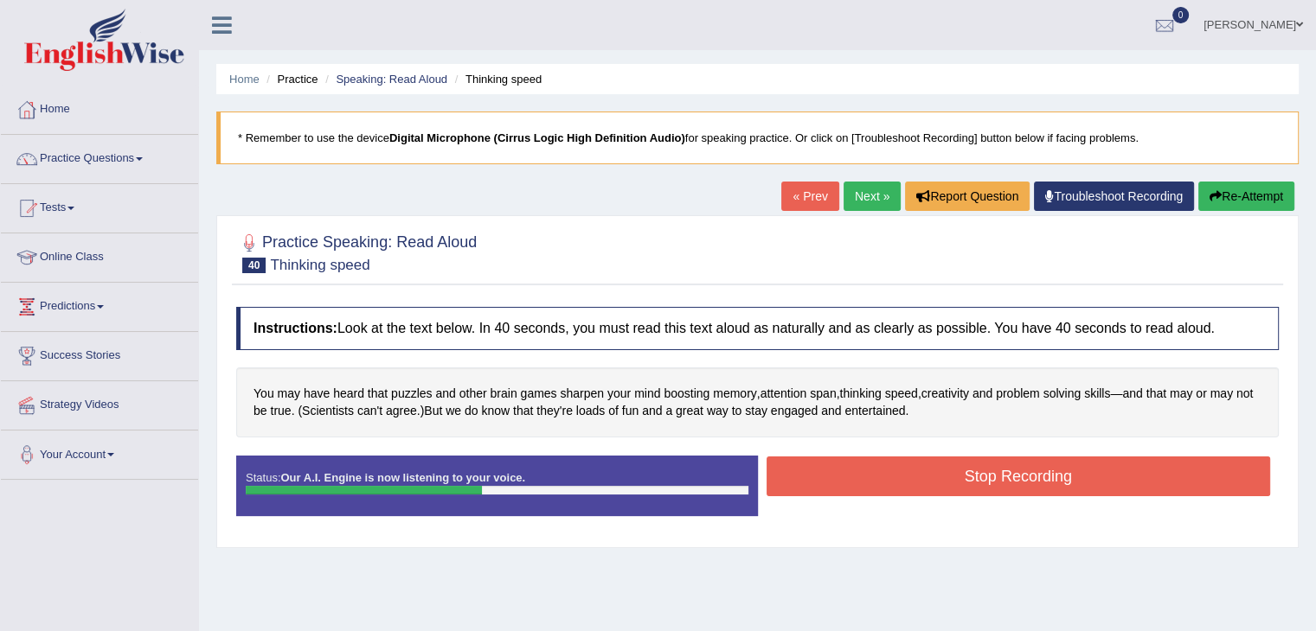
click at [927, 469] on button "Stop Recording" at bounding box center [1018, 477] width 504 height 40
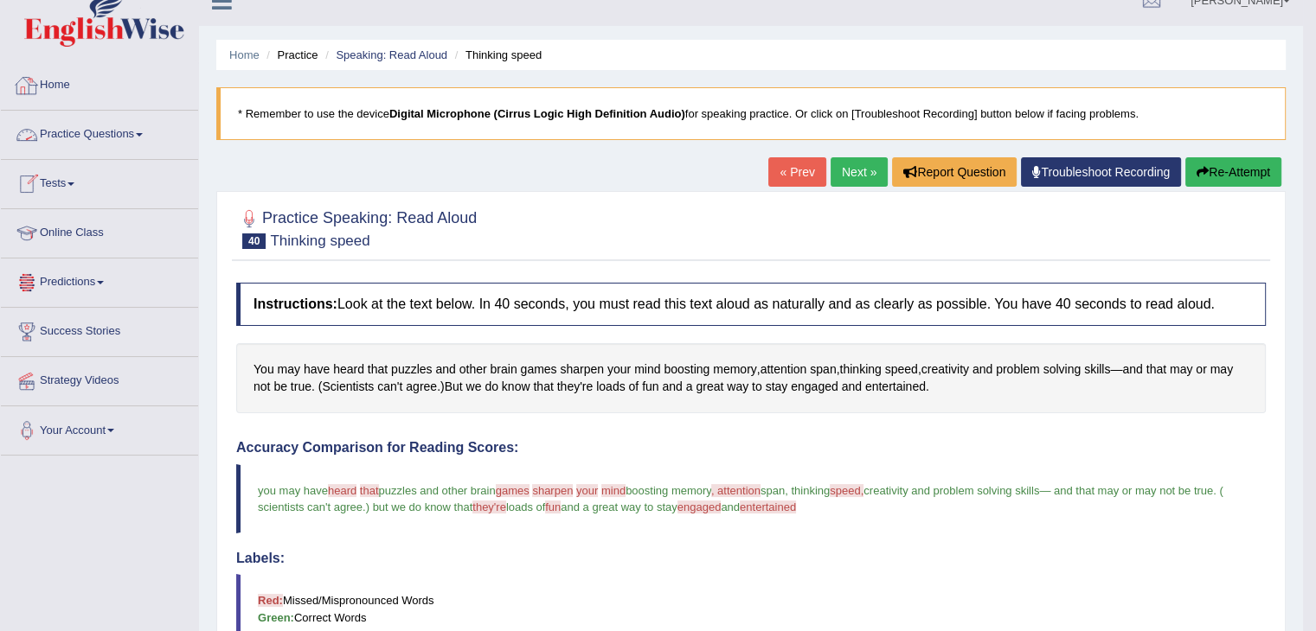
scroll to position [23, 0]
click at [77, 189] on link "Tests" at bounding box center [99, 182] width 197 height 43
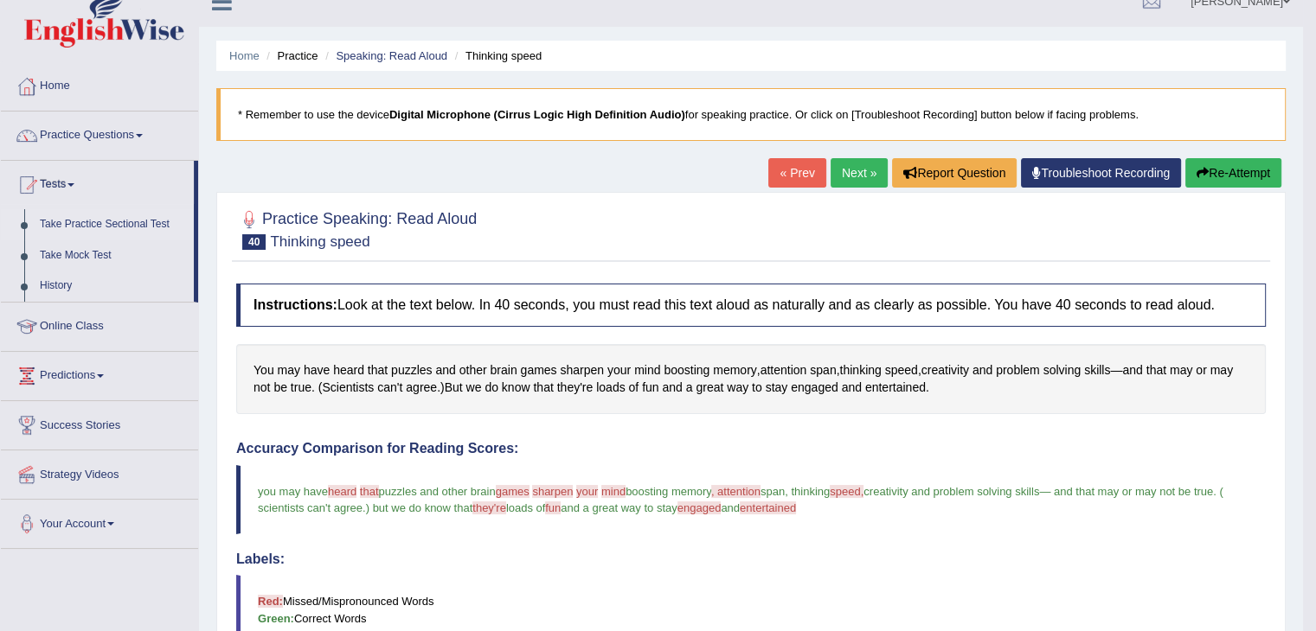
click at [92, 227] on link "Take Practice Sectional Test" at bounding box center [113, 224] width 162 height 31
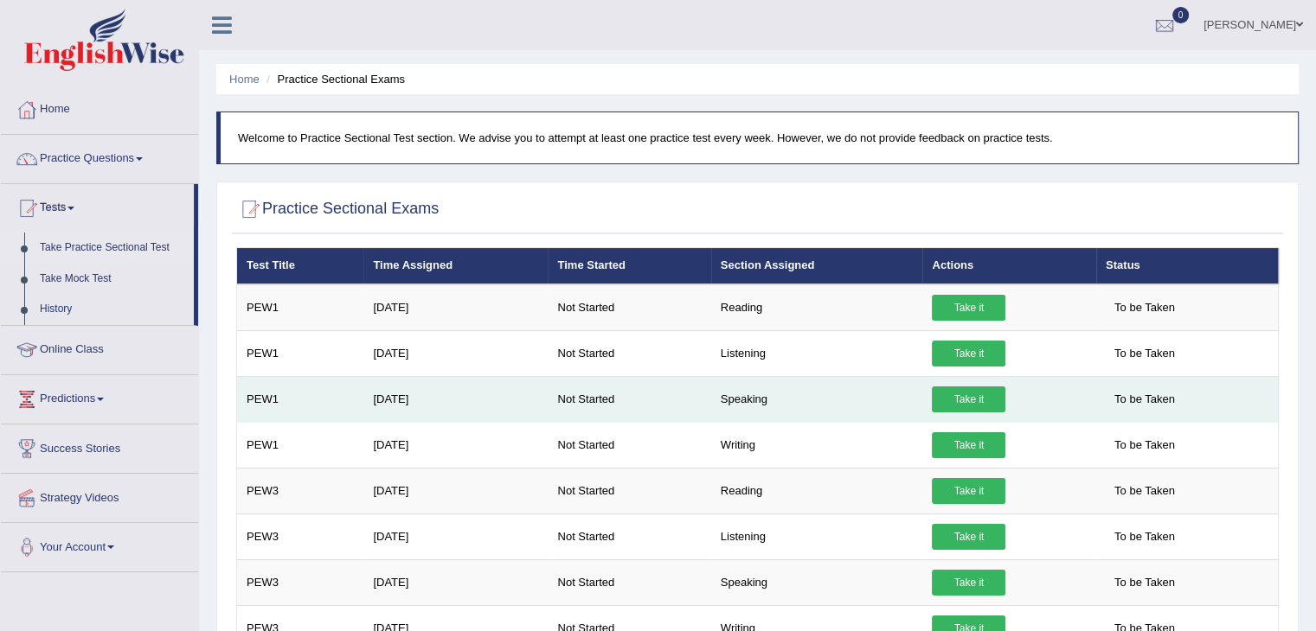
click at [964, 402] on link "Take it" at bounding box center [969, 400] width 74 height 26
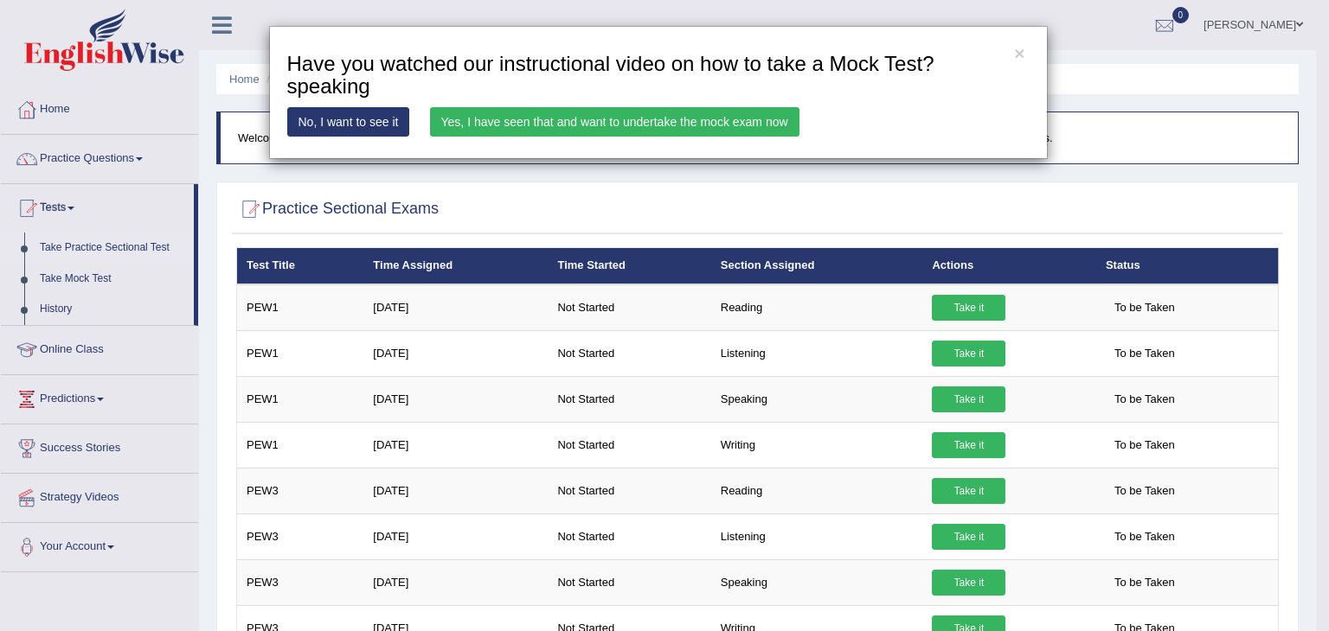
click at [637, 119] on link "Yes, I have seen that and want to undertake the mock exam now" at bounding box center [614, 121] width 369 height 29
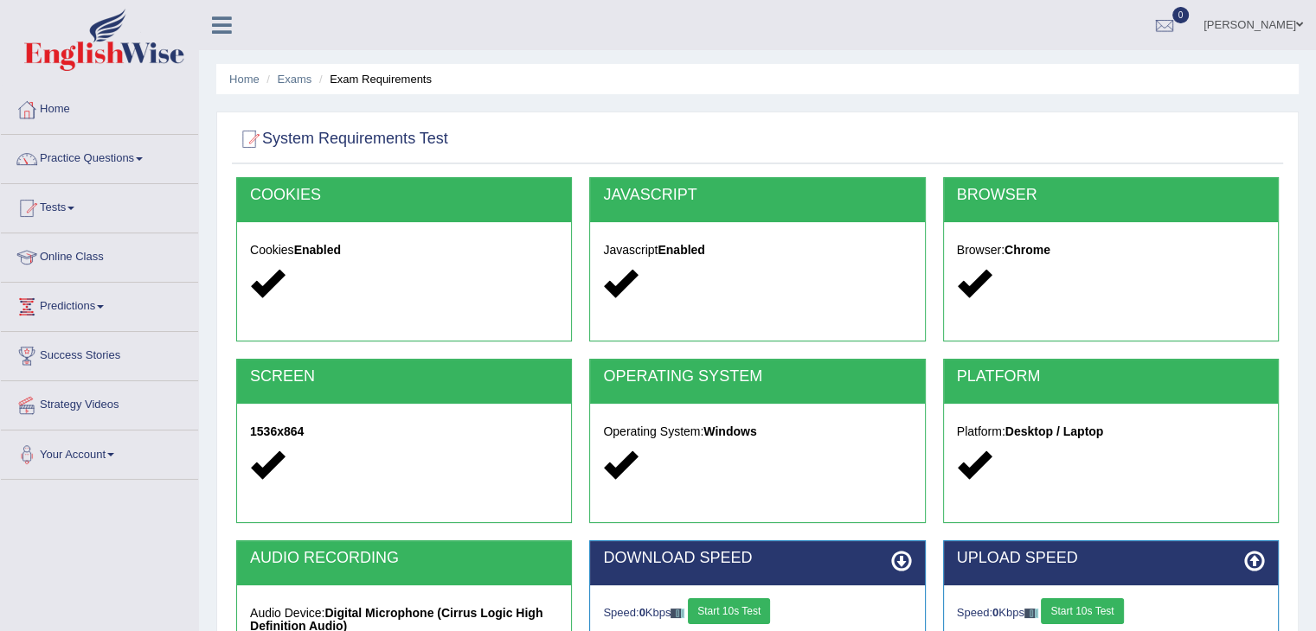
scroll to position [170, 0]
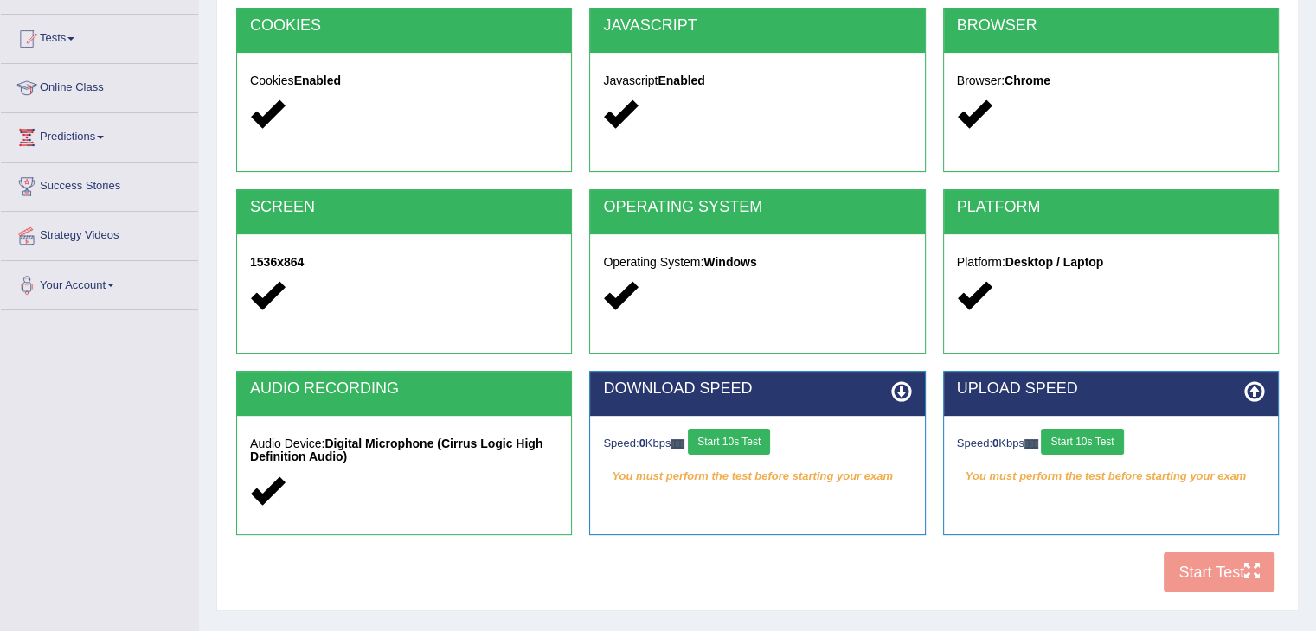
click at [763, 442] on button "Start 10s Test" at bounding box center [729, 442] width 82 height 26
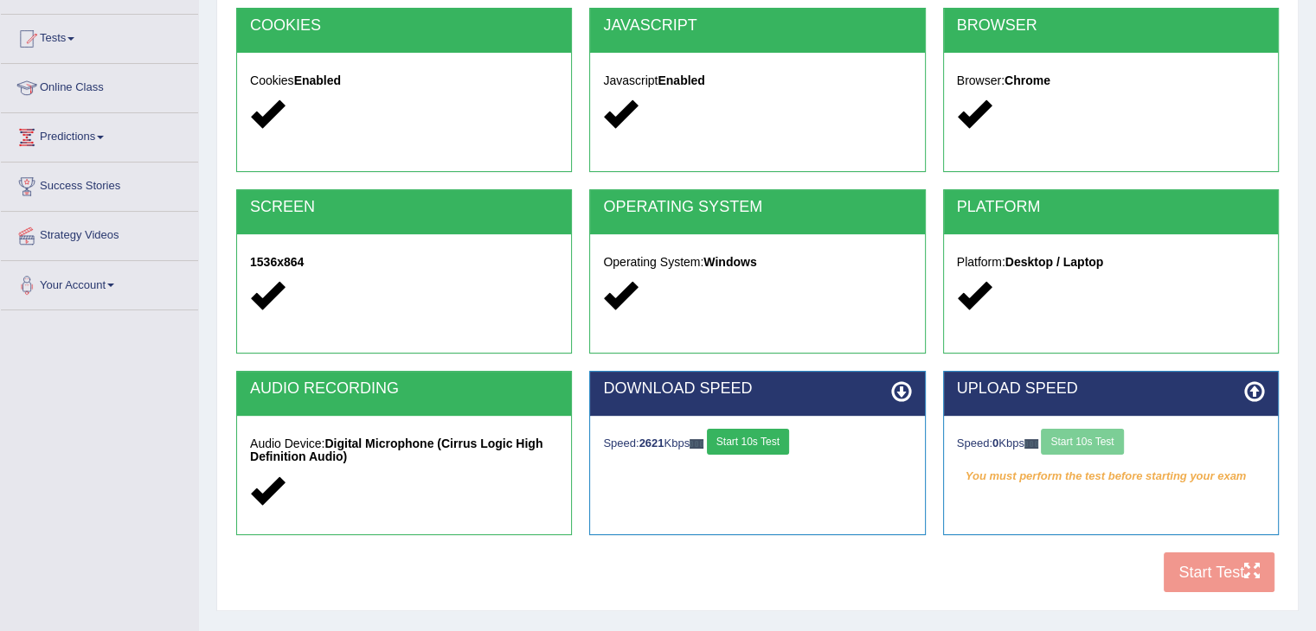
click at [1093, 437] on div "Speed: 0 Kbps Start 10s Test" at bounding box center [1111, 444] width 308 height 30
click at [1108, 439] on button "Start 10s Test" at bounding box center [1082, 442] width 82 height 26
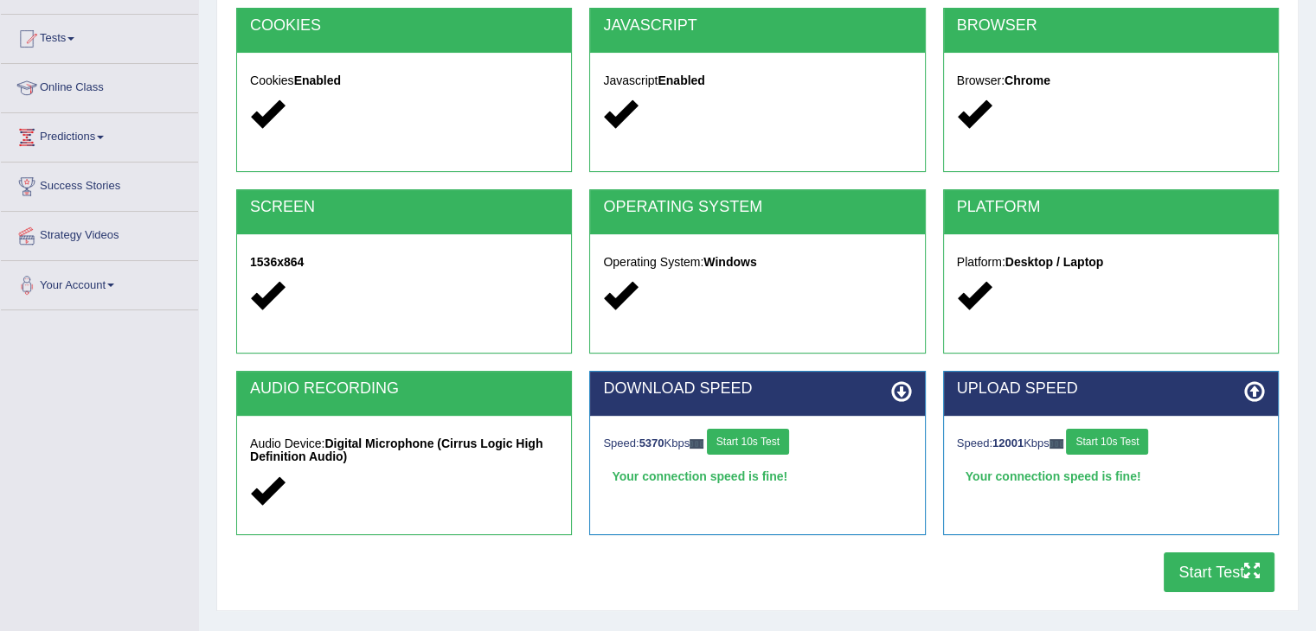
click at [1210, 579] on button "Start Test" at bounding box center [1218, 573] width 111 height 40
